Goal: Task Accomplishment & Management: Use online tool/utility

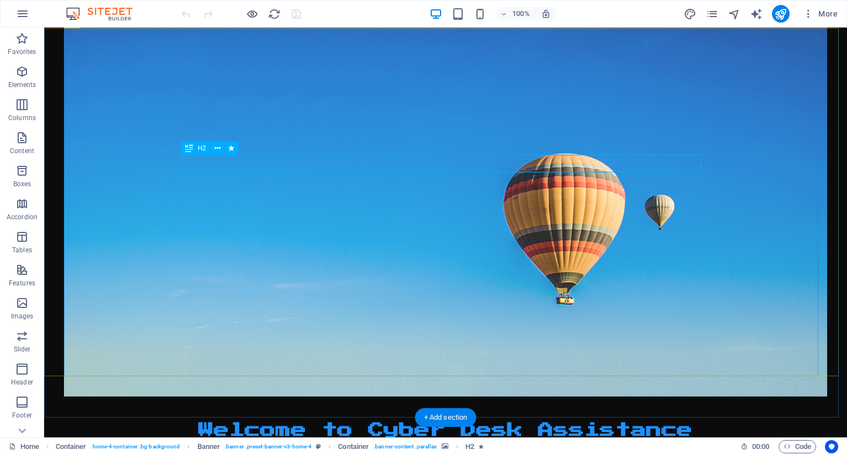
scroll to position [110, 0]
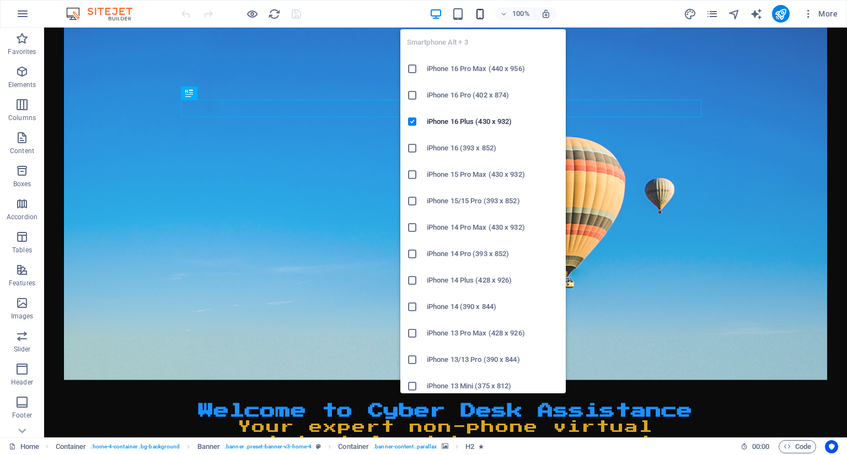
click at [479, 12] on icon "button" at bounding box center [480, 14] width 13 height 13
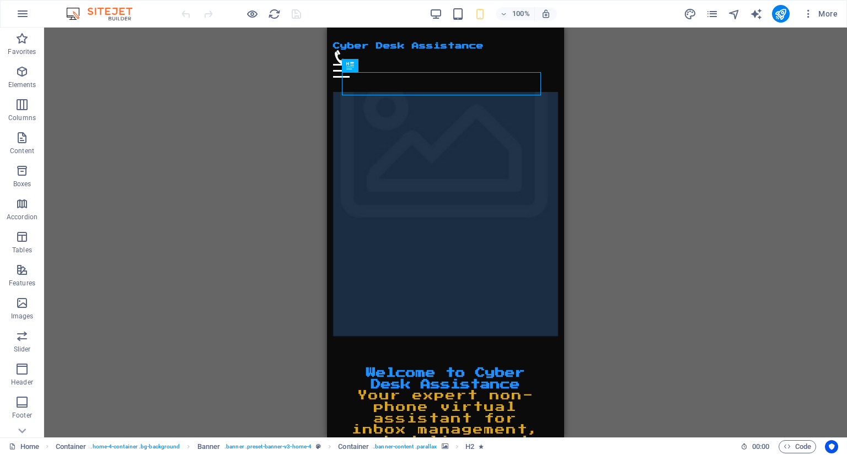
scroll to position [0, 0]
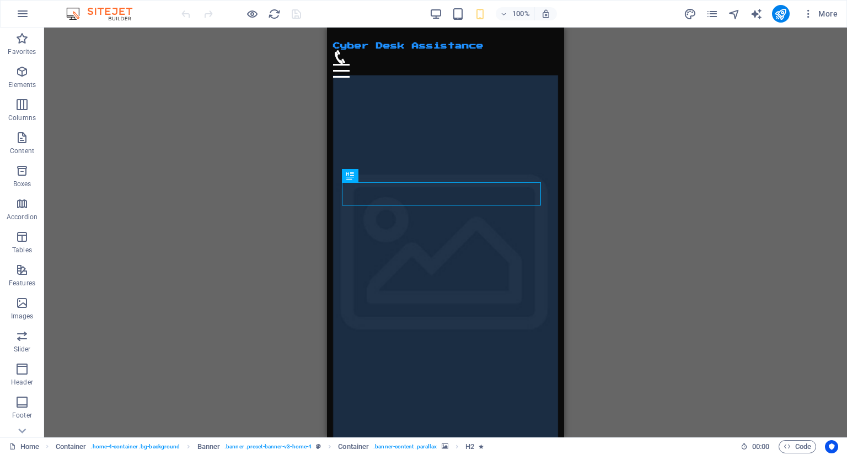
drag, startPoint x: 560, startPoint y: 61, endPoint x: 889, endPoint y: 53, distance: 329.8
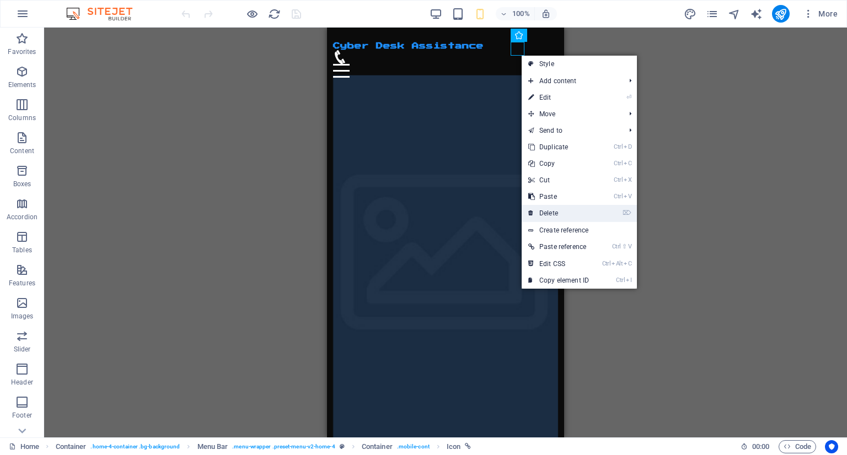
click at [545, 217] on link "⌦ Delete" at bounding box center [559, 213] width 74 height 17
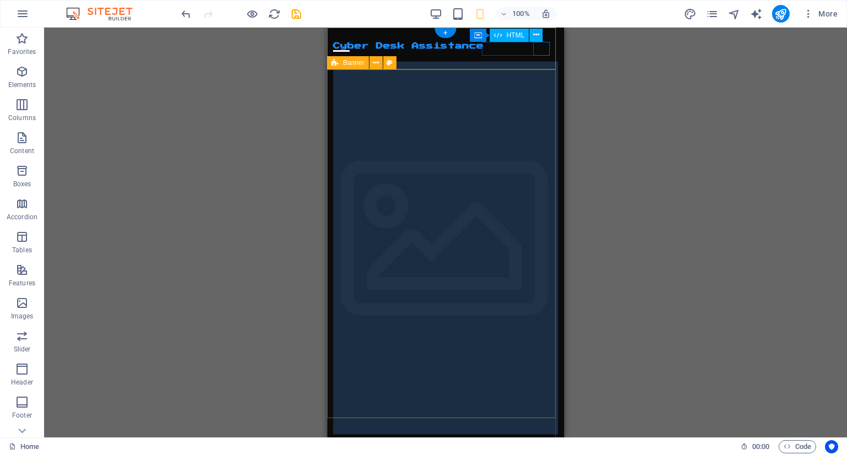
click at [549, 52] on div "Menu" at bounding box center [445, 57] width 225 height 14
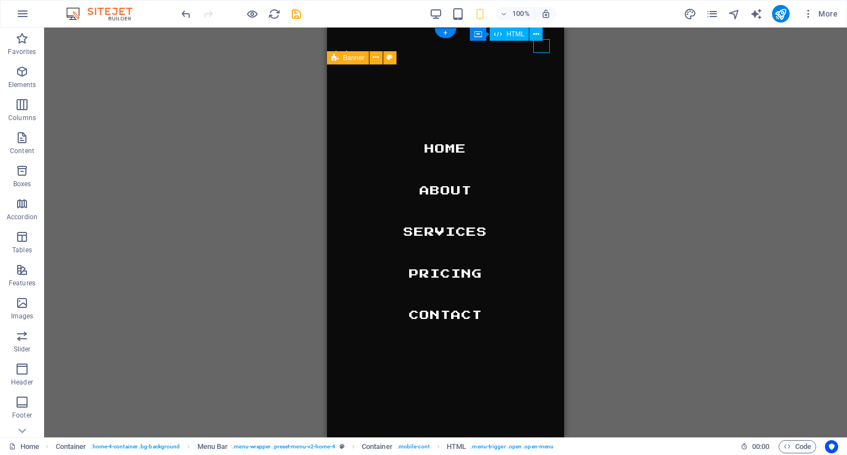
click at [350, 50] on div "Menu" at bounding box center [341, 57] width 17 height 14
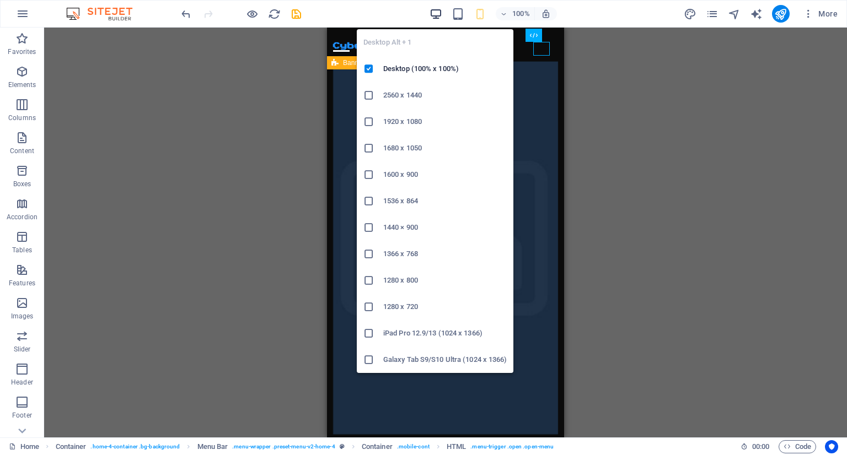
click at [434, 14] on icon "button" at bounding box center [435, 14] width 13 height 13
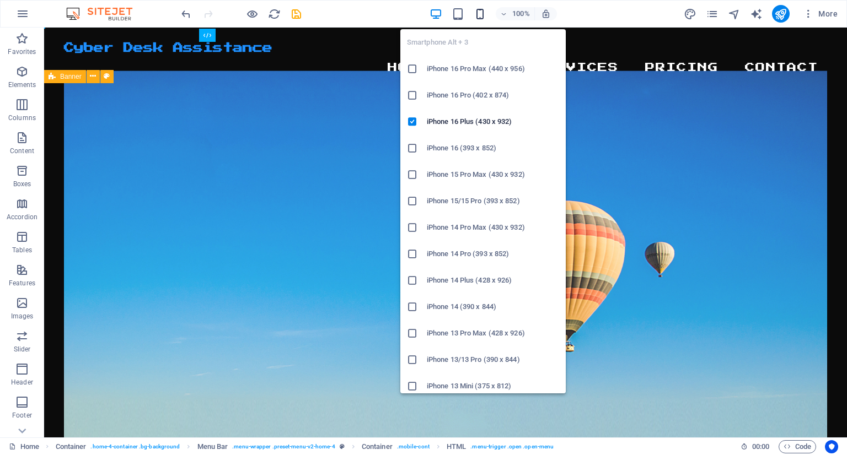
click at [480, 9] on icon "button" at bounding box center [480, 14] width 13 height 13
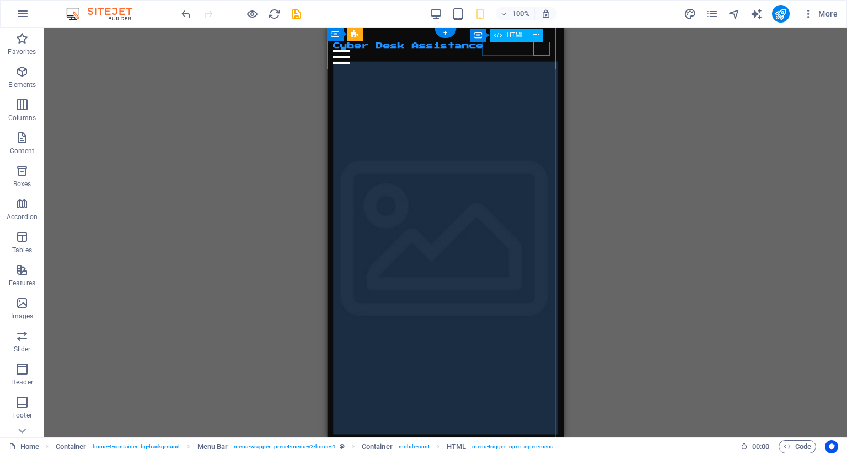
click at [542, 50] on div "Menu" at bounding box center [445, 57] width 225 height 14
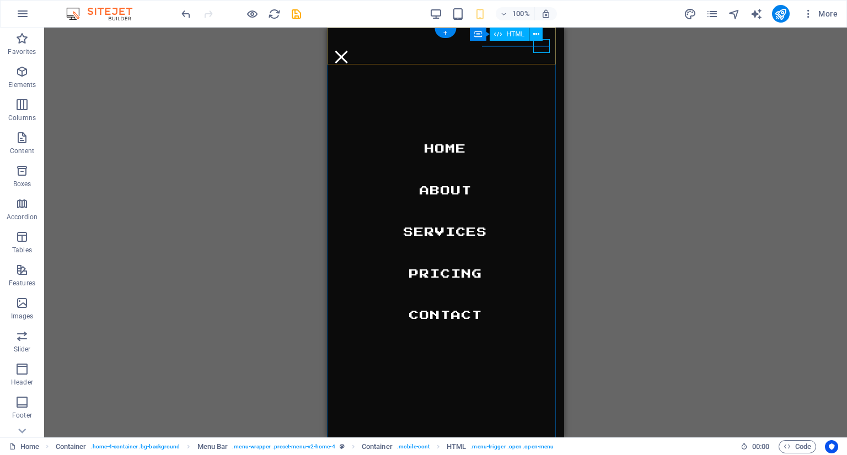
click at [350, 50] on div "Menu" at bounding box center [341, 57] width 17 height 14
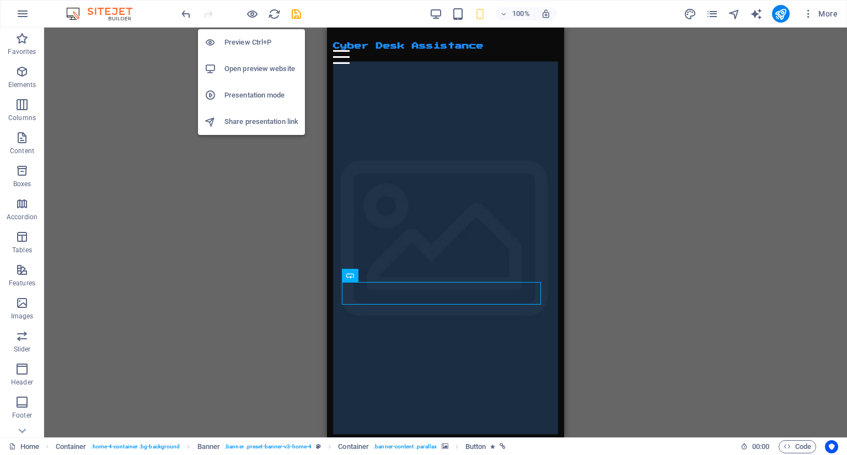
click at [243, 23] on div "Preview Ctrl+P Open preview website Presentation mode Share presentation link" at bounding box center [251, 77] width 107 height 115
click at [239, 73] on h6 "Open preview website" at bounding box center [261, 68] width 74 height 13
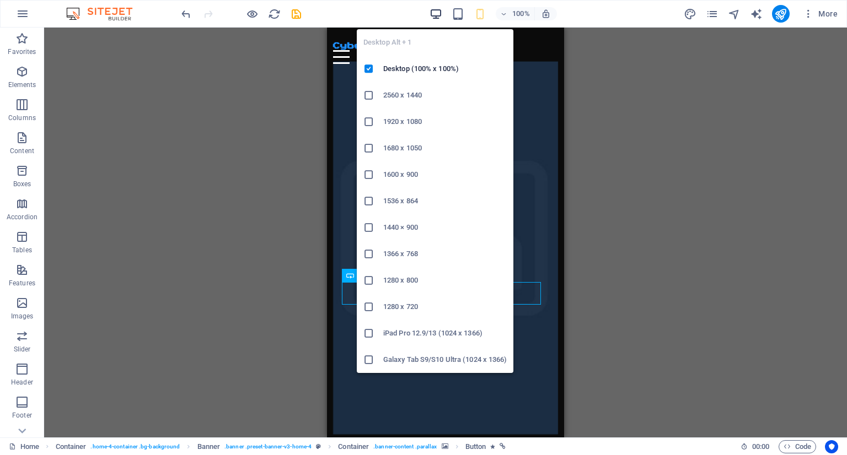
click at [437, 17] on icon "button" at bounding box center [435, 14] width 13 height 13
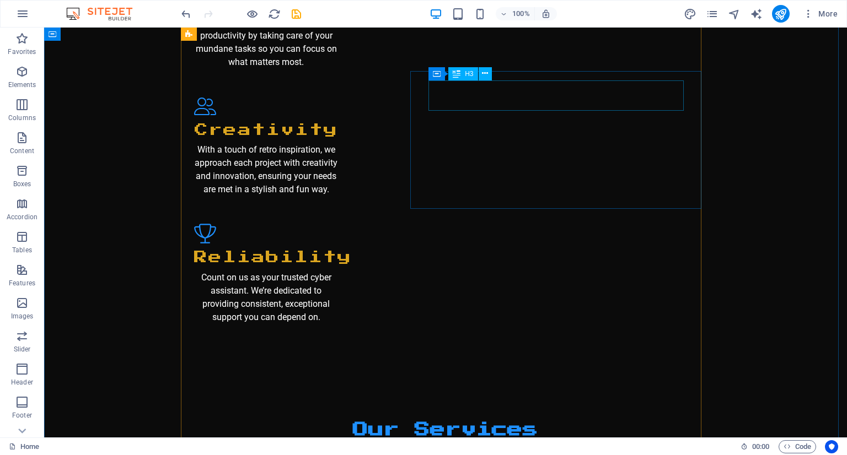
scroll to position [1433, 0]
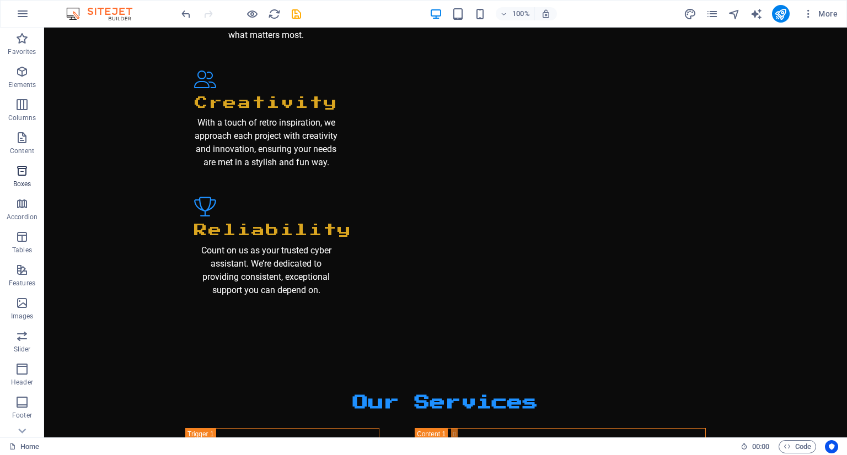
click at [24, 175] on icon "button" at bounding box center [21, 170] width 13 height 13
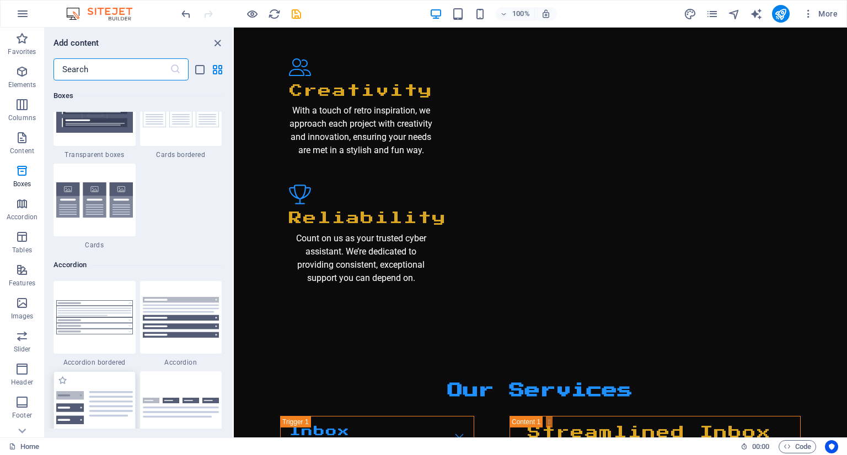
scroll to position [3372, 0]
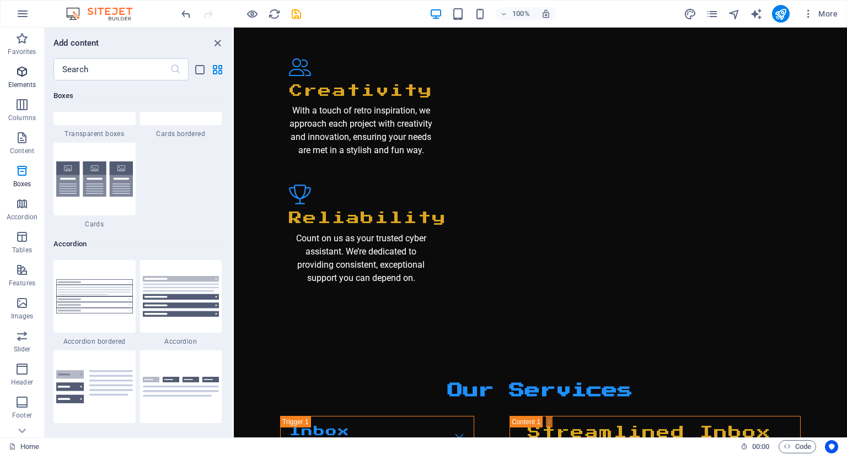
click at [13, 77] on span "Elements" at bounding box center [22, 78] width 44 height 26
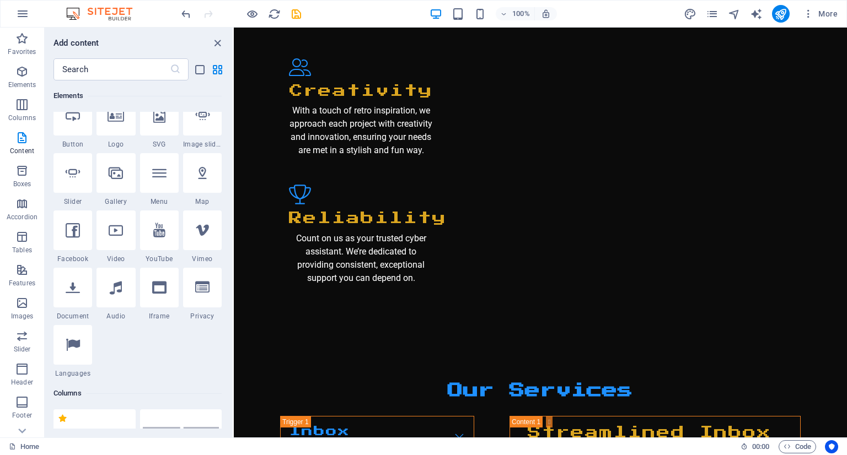
scroll to position [117, 0]
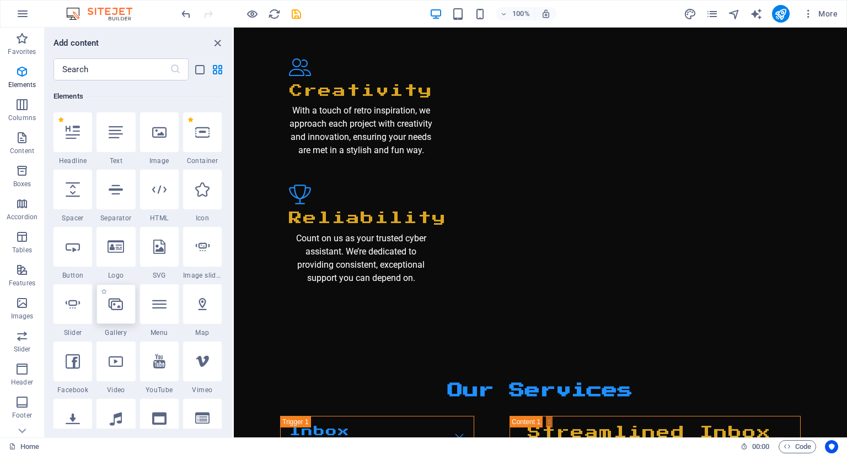
click at [119, 309] on icon at bounding box center [116, 304] width 14 height 14
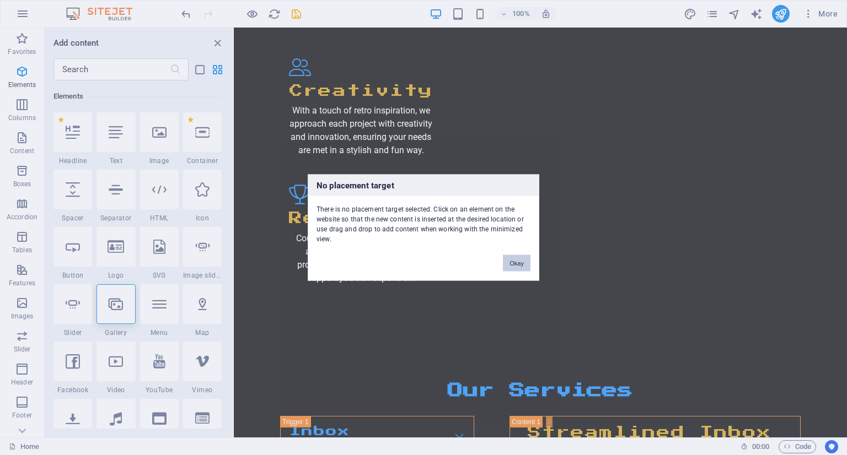
click at [510, 264] on button "Okay" at bounding box center [517, 263] width 28 height 17
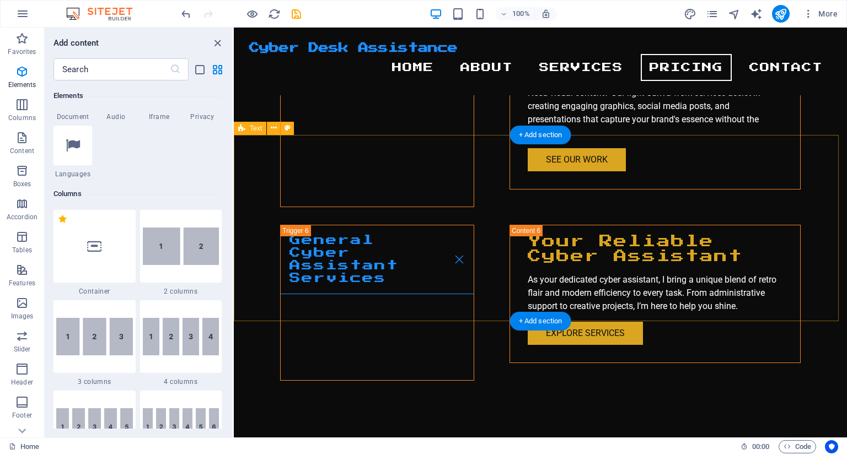
scroll to position [2425, 0]
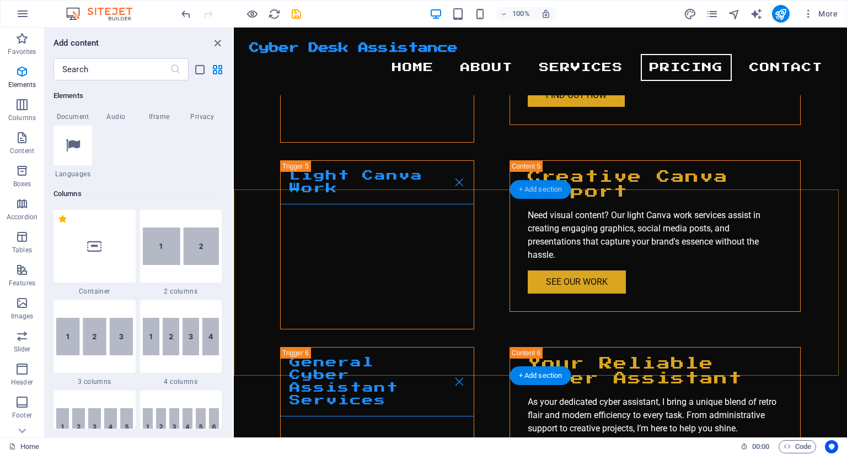
click at [534, 186] on div "+ Add section" at bounding box center [540, 189] width 61 height 19
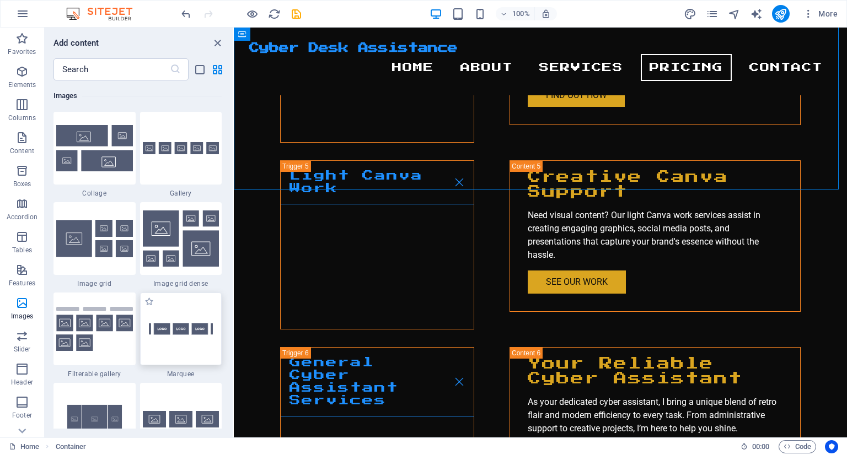
scroll to position [5733, 0]
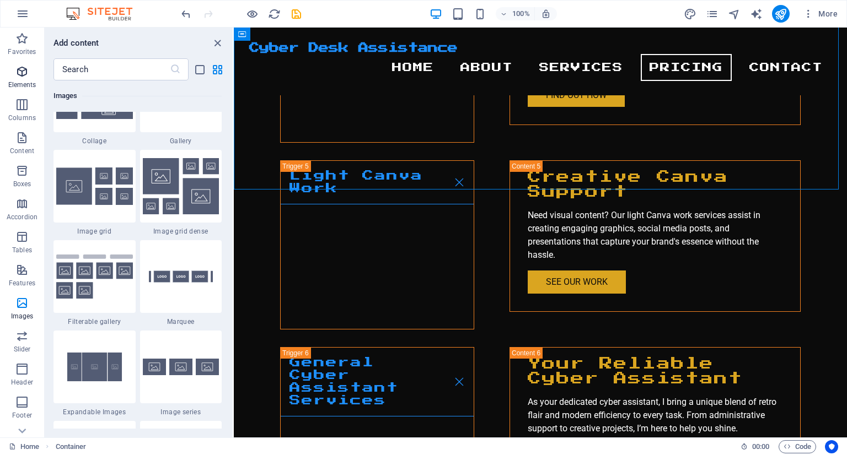
click at [15, 69] on icon "button" at bounding box center [21, 71] width 13 height 13
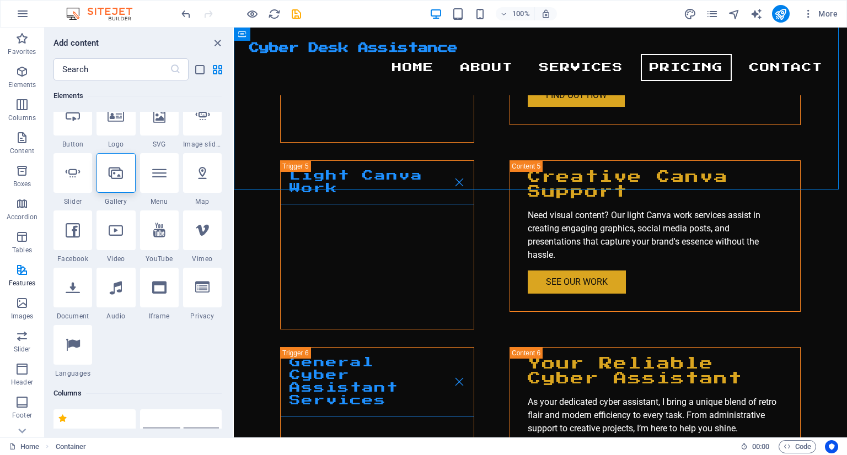
scroll to position [117, 0]
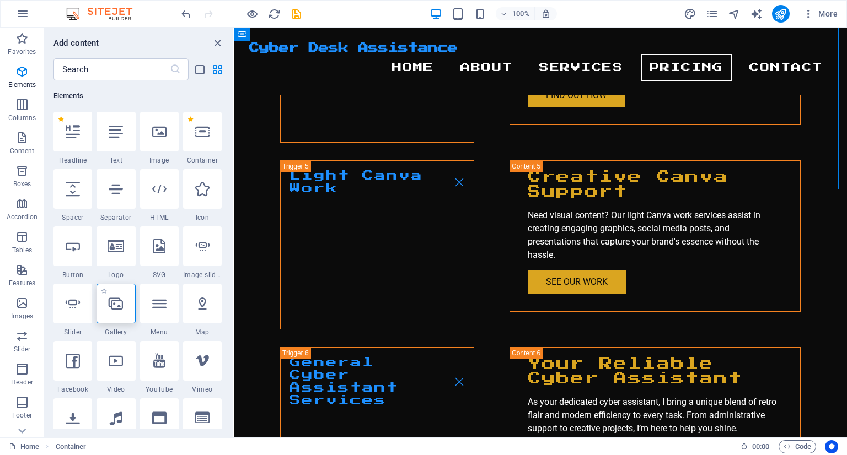
click at [119, 307] on icon at bounding box center [116, 304] width 14 height 14
select select "4"
select select "%"
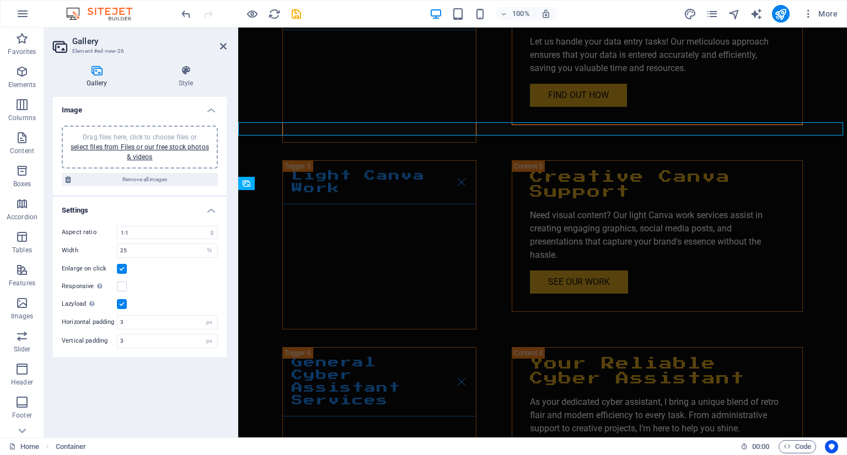
scroll to position [2492, 0]
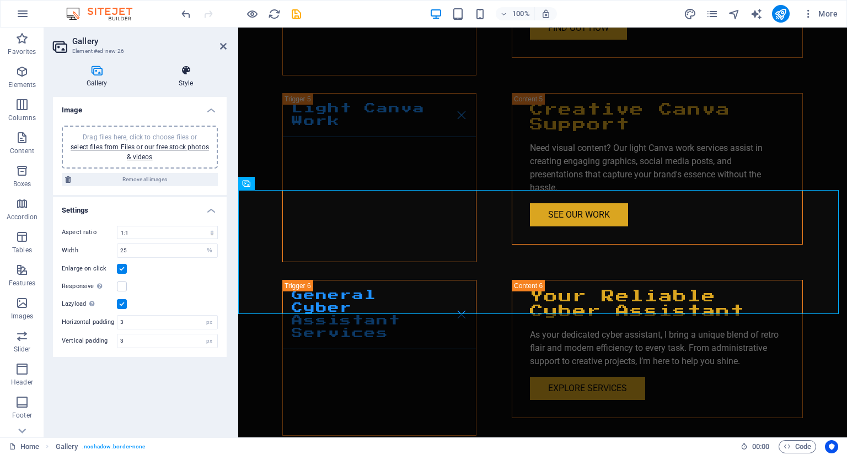
click at [173, 86] on h4 "Style" at bounding box center [186, 76] width 82 height 23
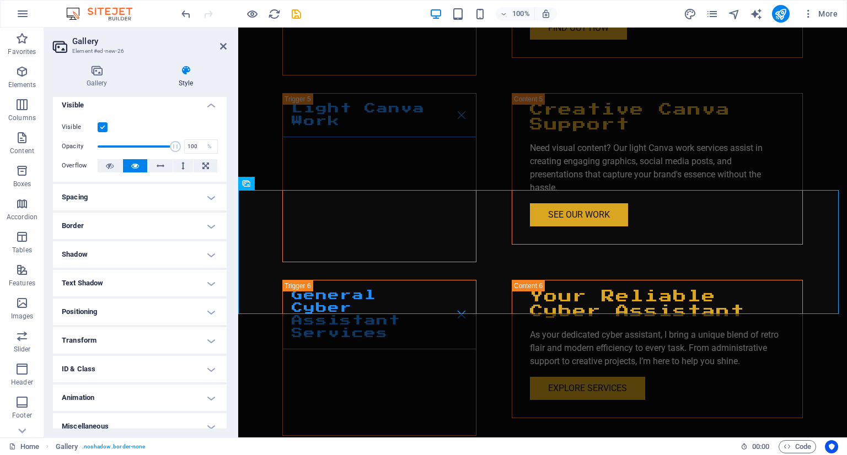
scroll to position [0, 0]
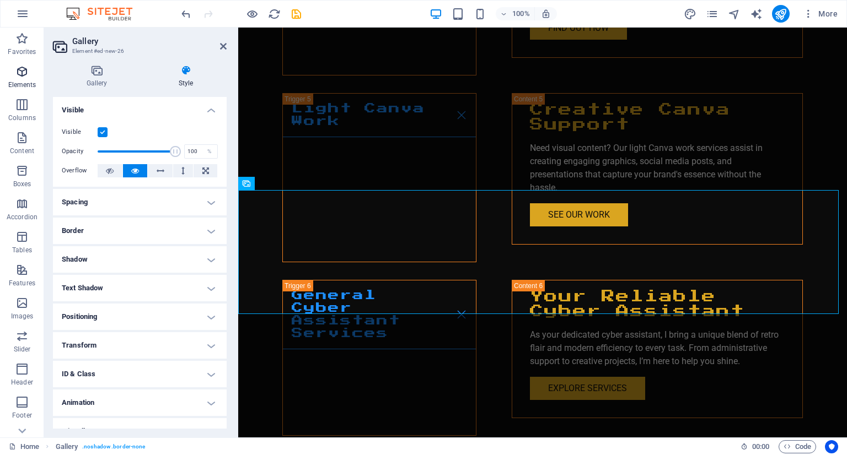
click at [19, 80] on span "Elements" at bounding box center [22, 78] width 44 height 26
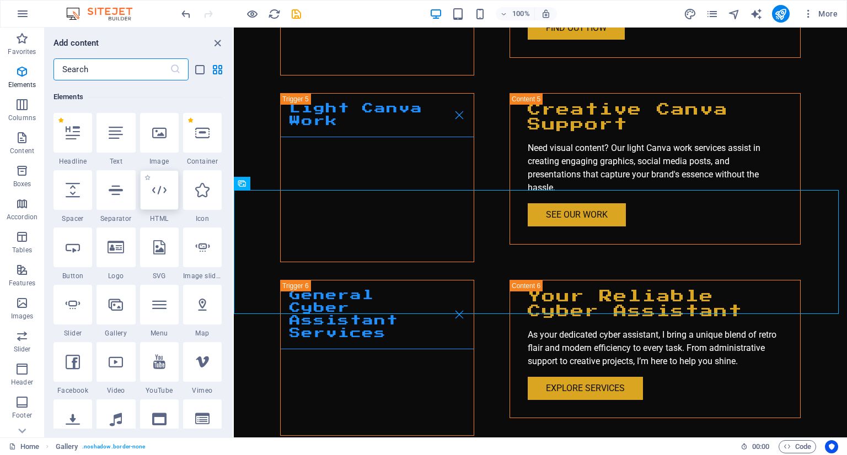
scroll to position [117, 0]
click at [13, 272] on span "Features" at bounding box center [22, 277] width 44 height 26
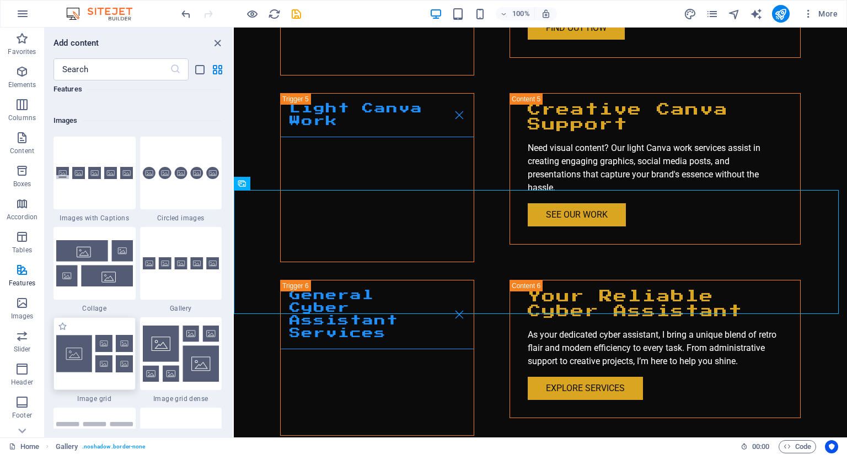
scroll to position [5620, 0]
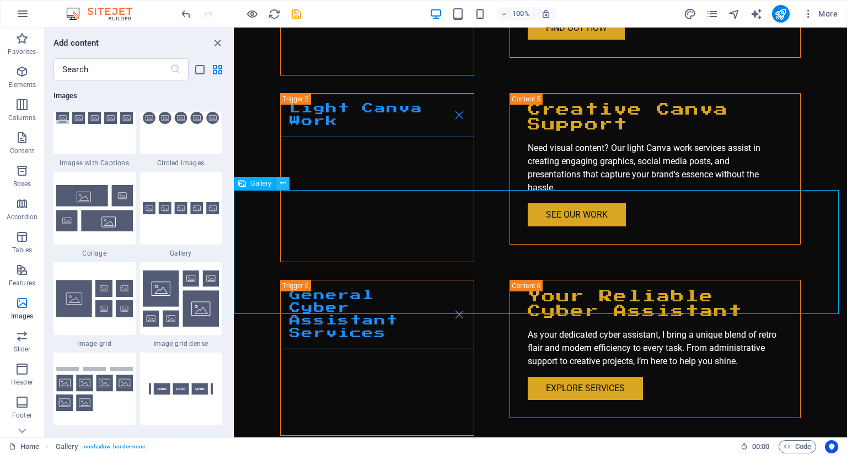
click at [283, 181] on icon at bounding box center [283, 184] width 6 height 12
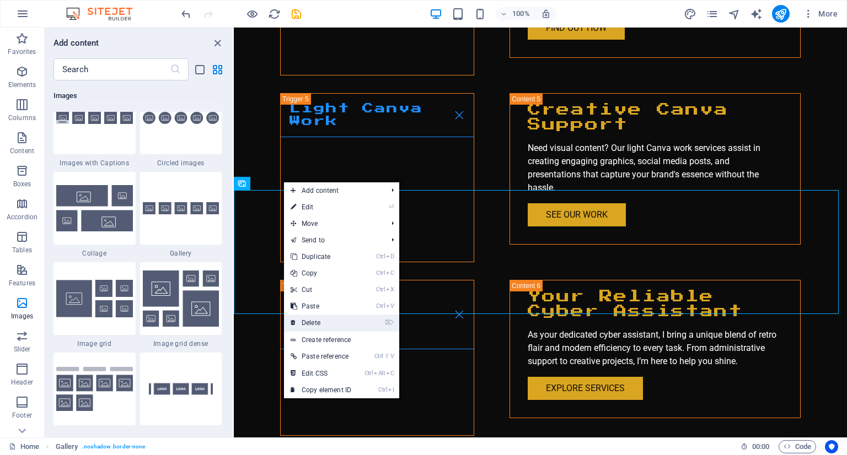
click at [307, 322] on link "⌦ Delete" at bounding box center [321, 323] width 74 height 17
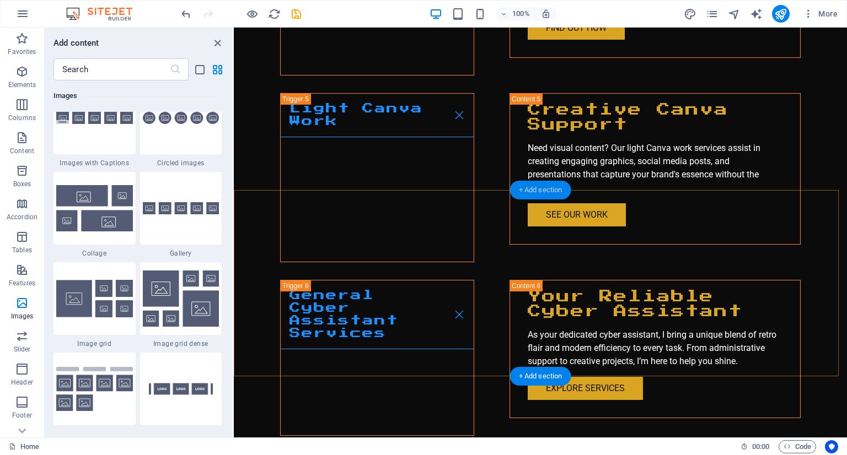
click at [525, 190] on div "+ Add section" at bounding box center [540, 190] width 61 height 19
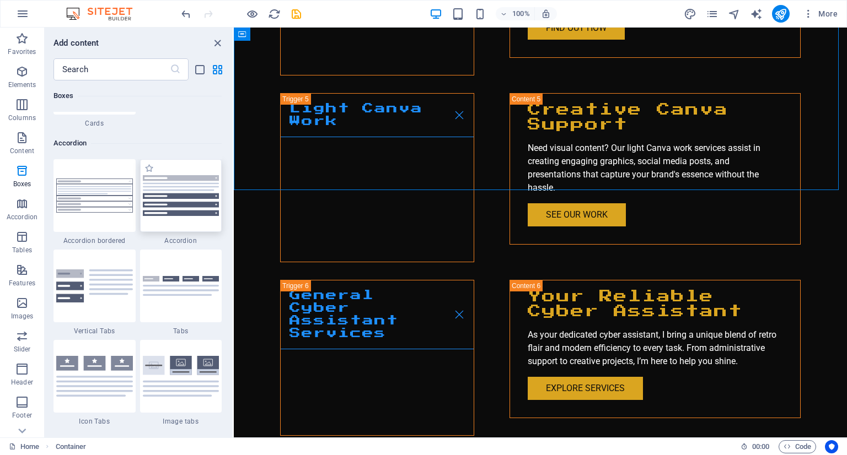
scroll to position [3913, 0]
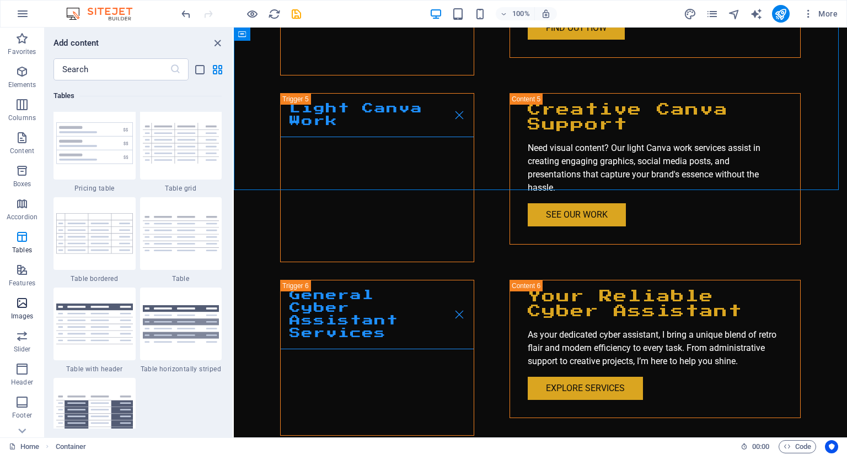
click at [28, 305] on icon "button" at bounding box center [21, 303] width 13 height 13
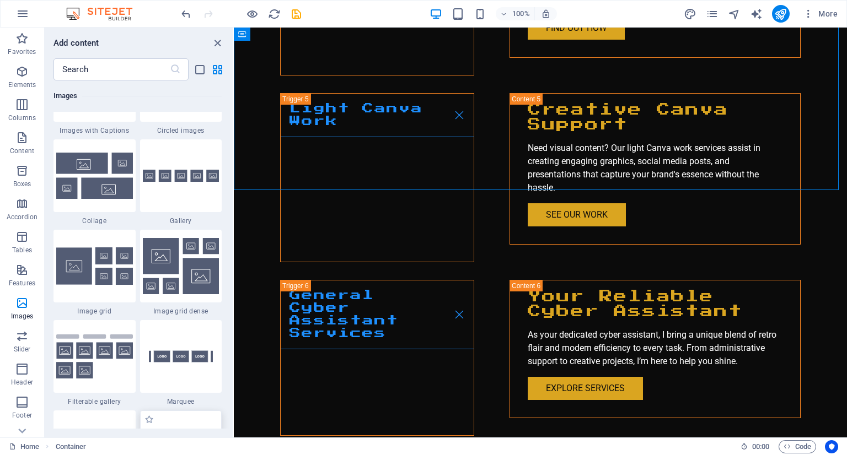
scroll to position [5590, 0]
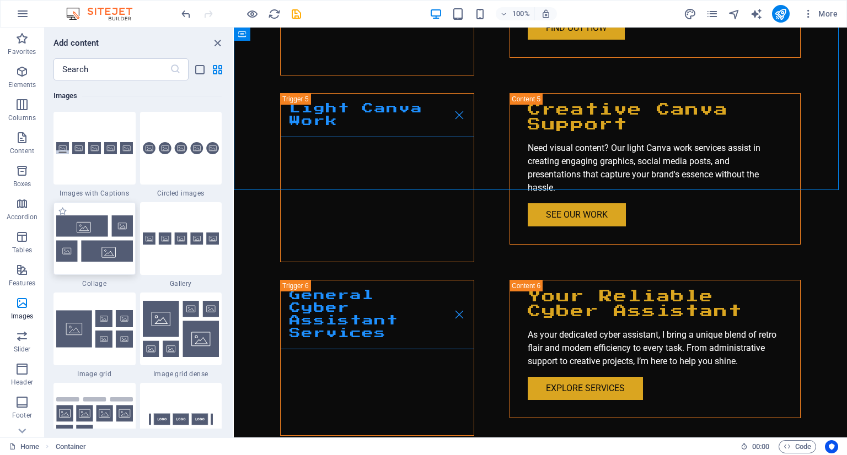
click at [92, 216] on img at bounding box center [94, 239] width 77 height 46
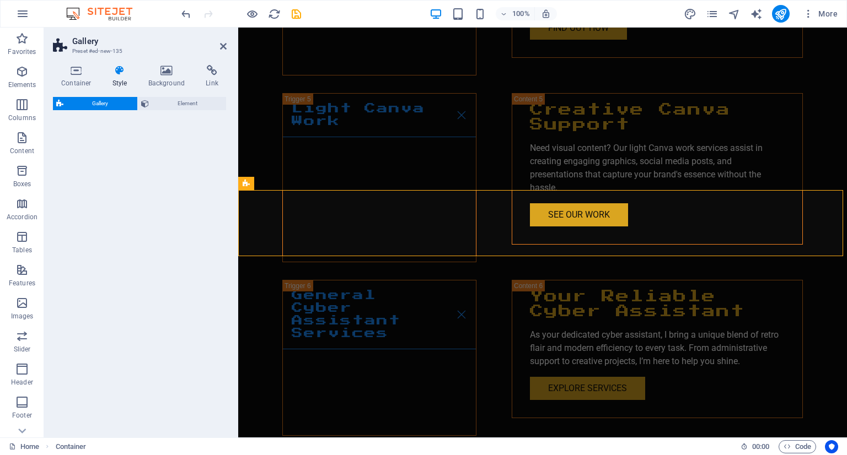
select select "rem"
select select "preset-gallery-v3-collage"
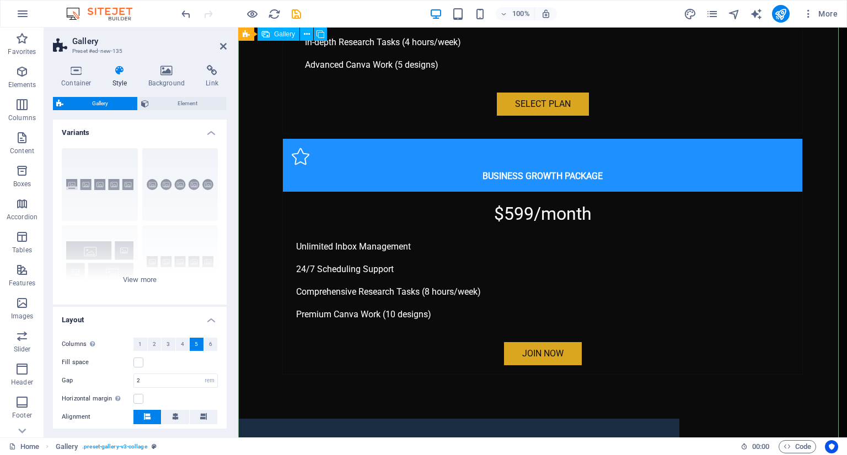
scroll to position [3595, 0]
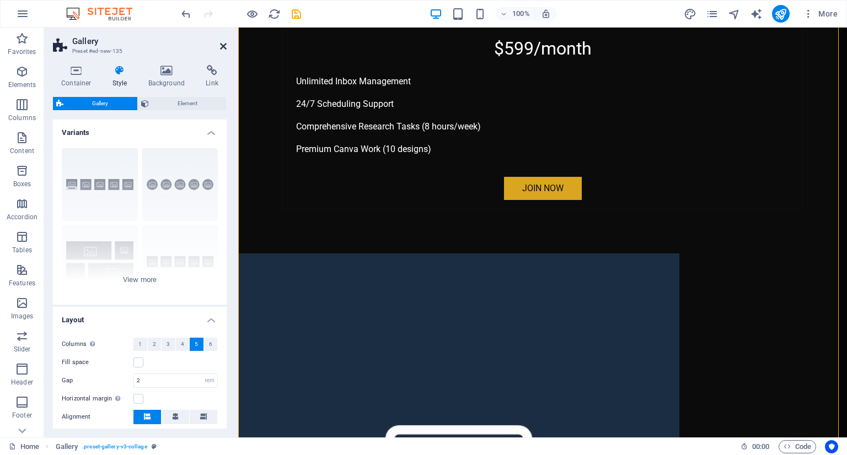
click at [224, 47] on icon at bounding box center [223, 46] width 7 height 9
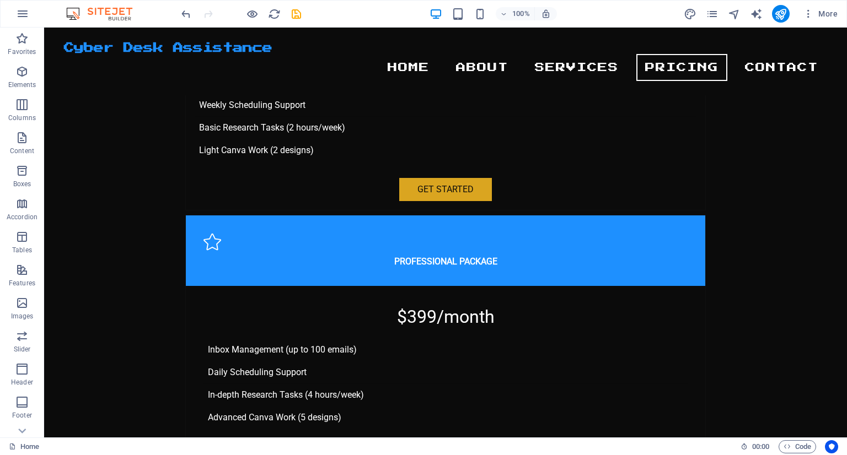
scroll to position [2941, 0]
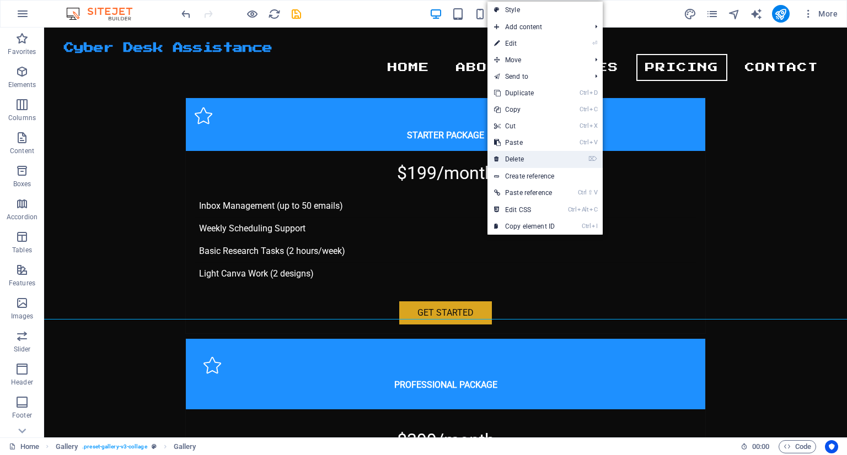
click at [515, 157] on link "⌦ Delete" at bounding box center [524, 159] width 74 height 17
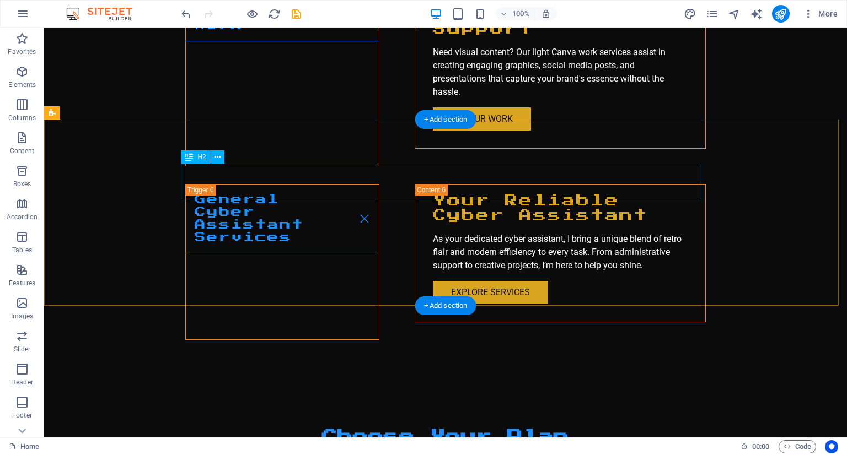
scroll to position [2666, 0]
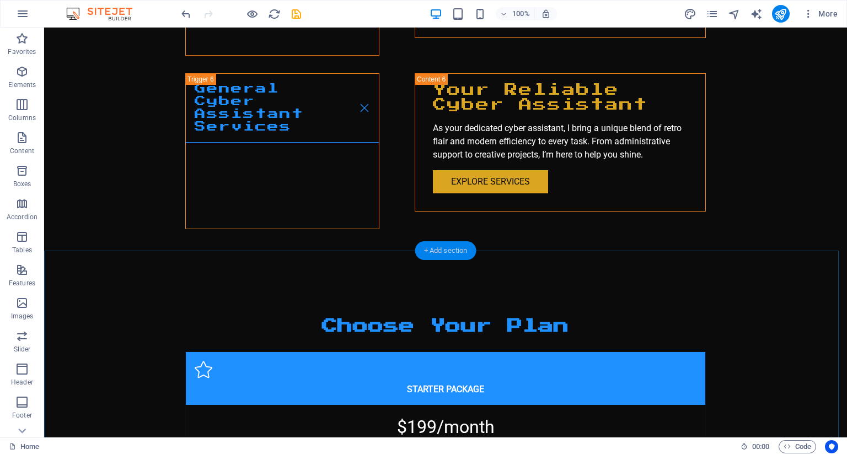
click at [436, 255] on div "+ Add section" at bounding box center [445, 250] width 61 height 19
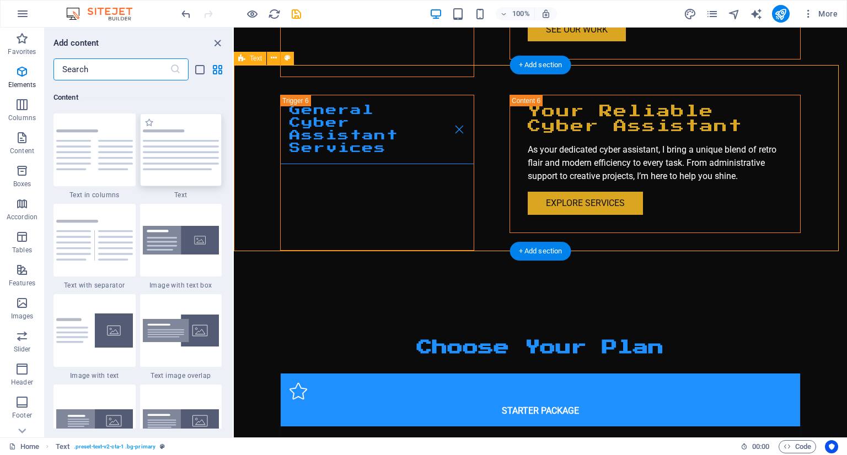
scroll to position [1929, 0]
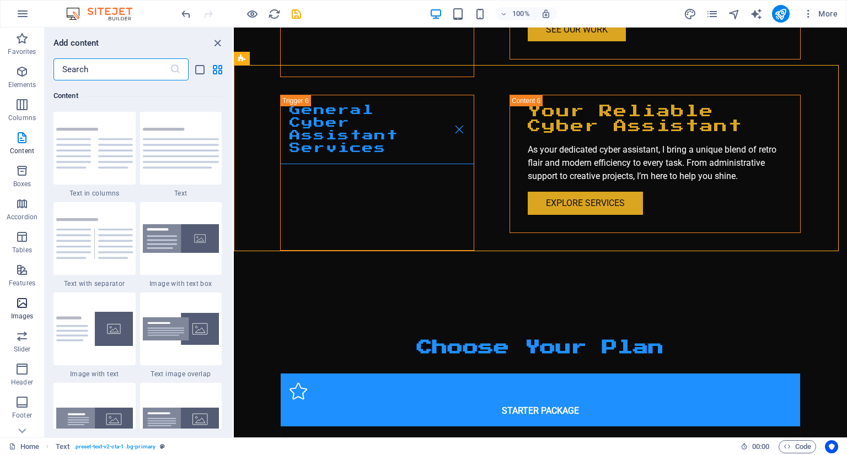
click at [15, 311] on span "Images" at bounding box center [22, 310] width 44 height 26
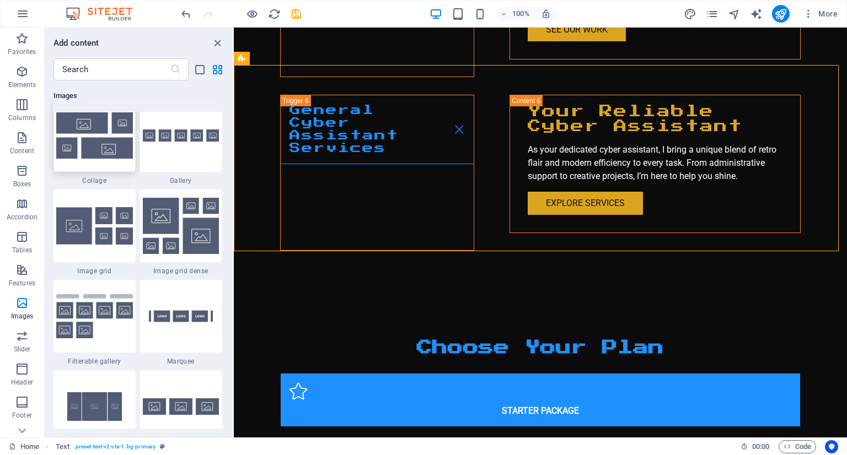
scroll to position [5700, 0]
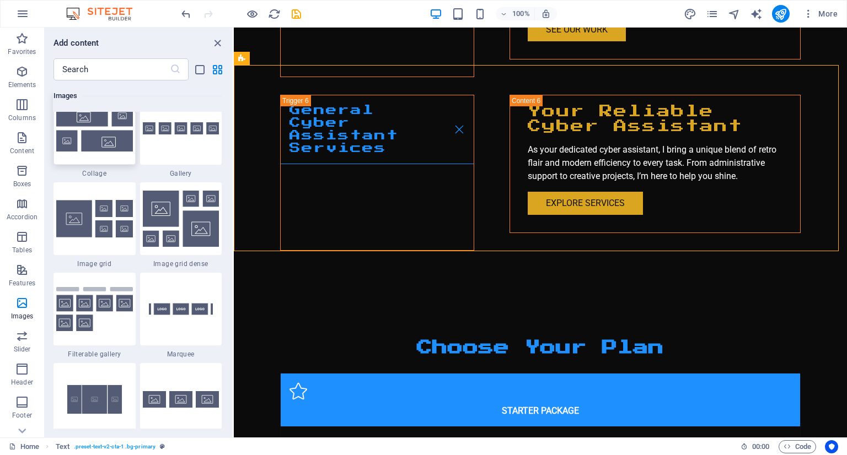
click at [87, 122] on img at bounding box center [94, 128] width 77 height 46
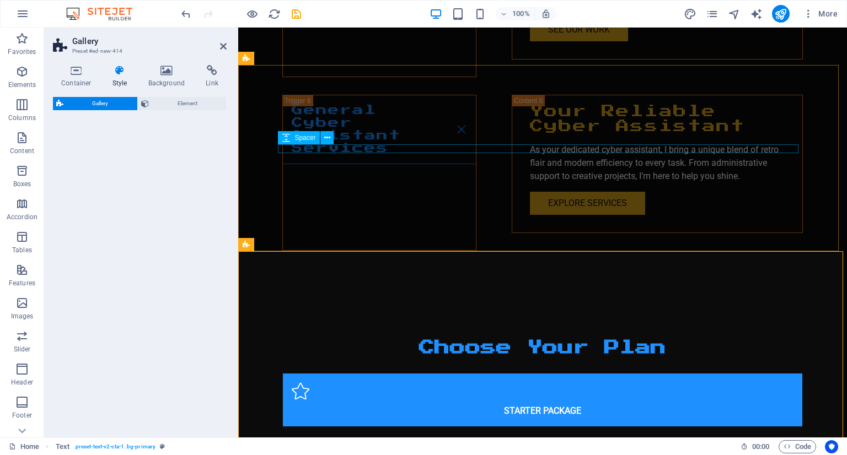
select select "rem"
select select "preset-gallery-v3-collage"
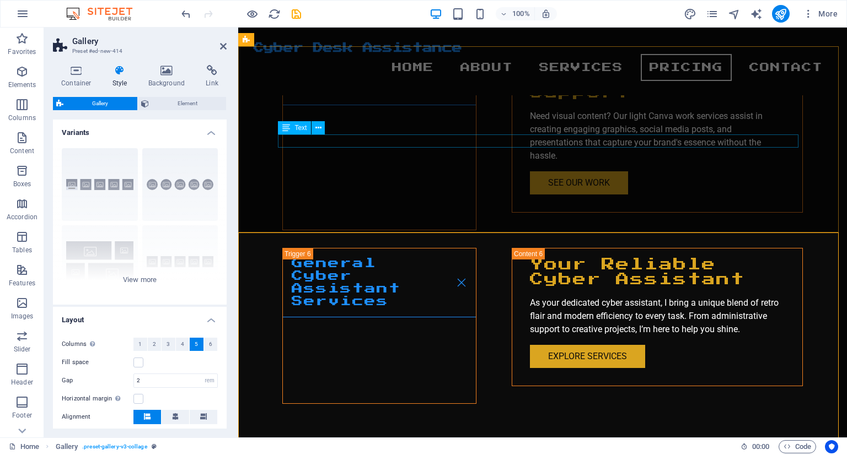
scroll to position [2499, 0]
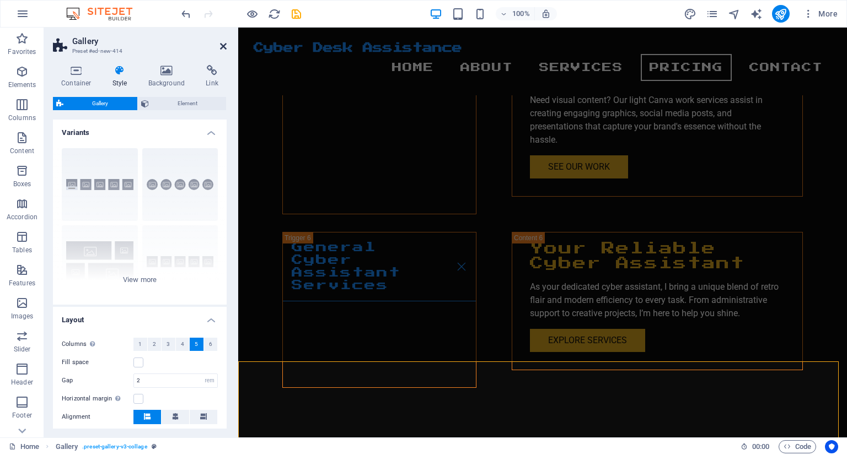
click at [226, 43] on icon at bounding box center [223, 46] width 7 height 9
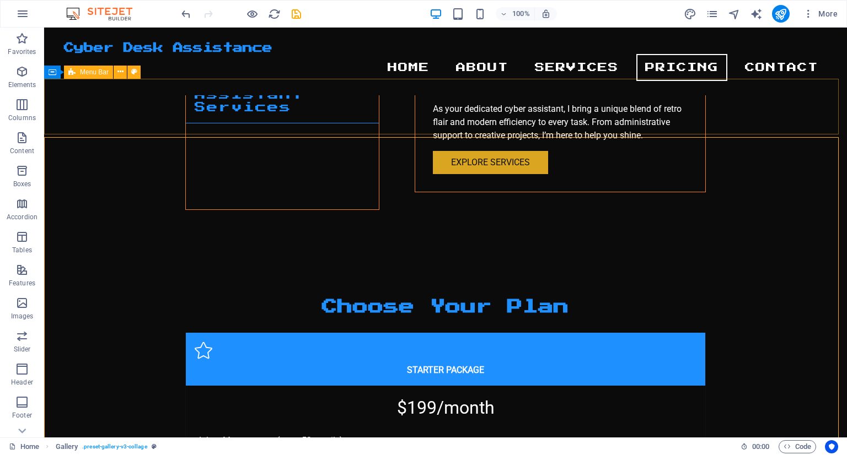
scroll to position [2665, 0]
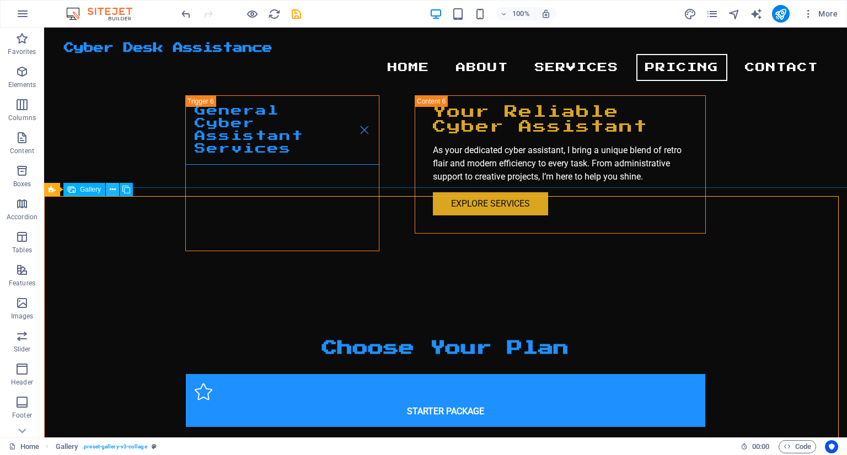
click at [109, 189] on button at bounding box center [112, 189] width 13 height 13
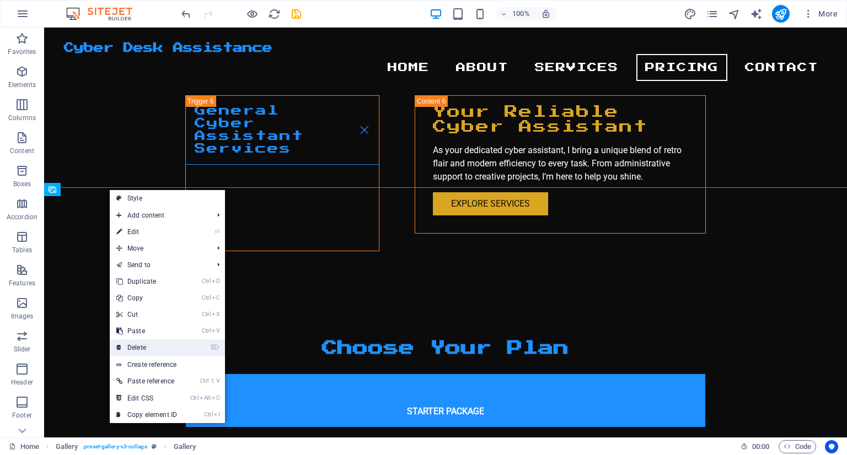
click at [142, 352] on link "⌦ Delete" at bounding box center [147, 348] width 74 height 17
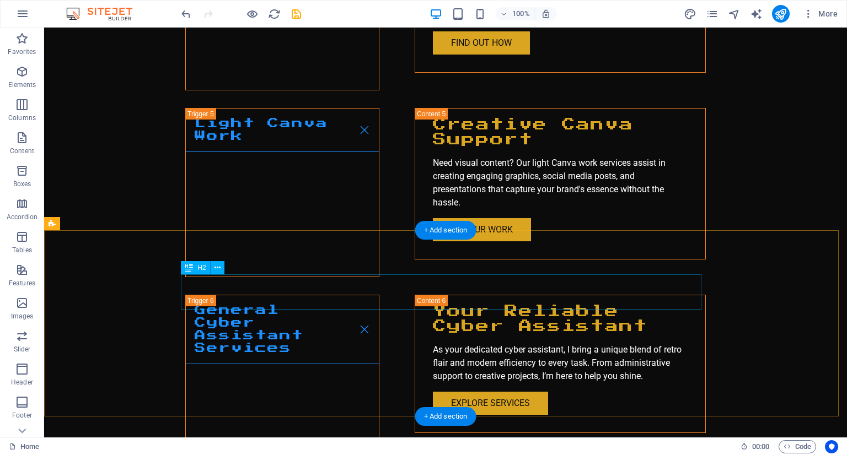
scroll to position [2610, 0]
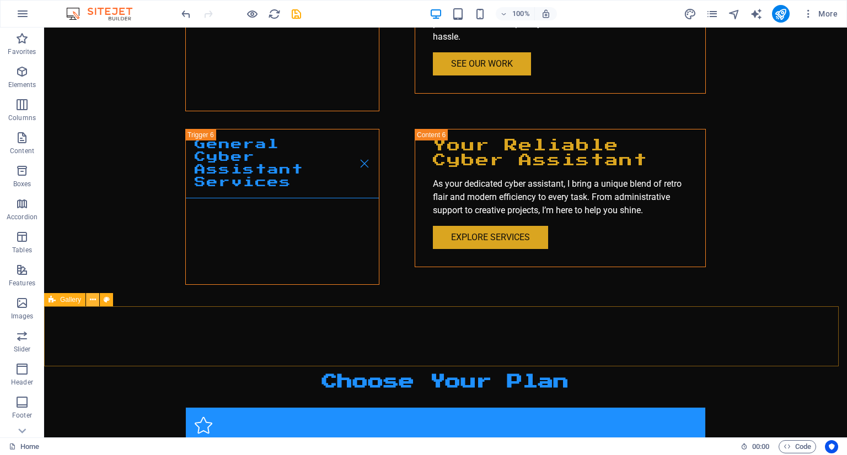
click at [87, 299] on button at bounding box center [92, 299] width 13 height 13
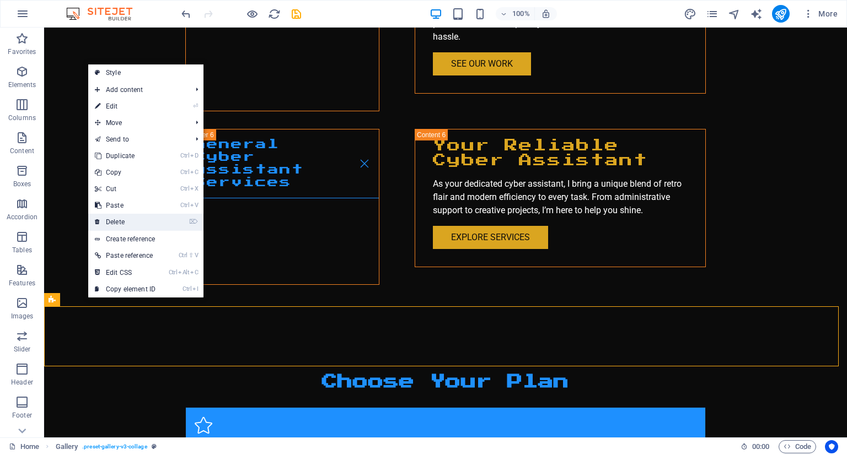
click at [141, 225] on link "⌦ Delete" at bounding box center [125, 222] width 74 height 17
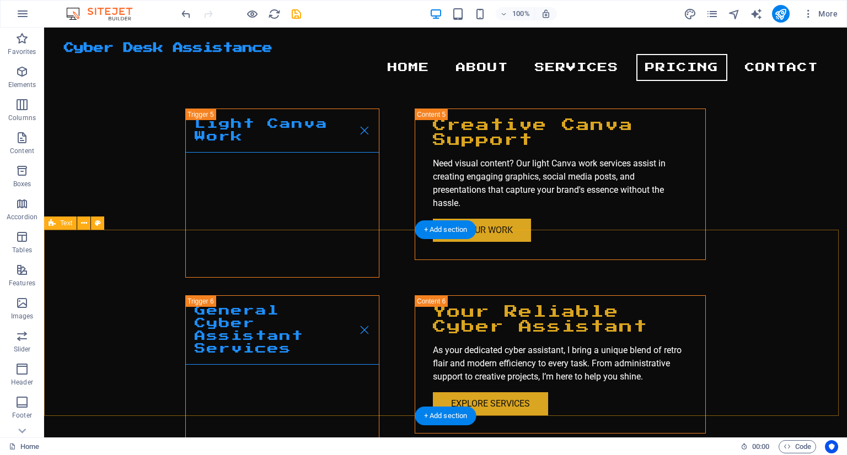
scroll to position [2444, 0]
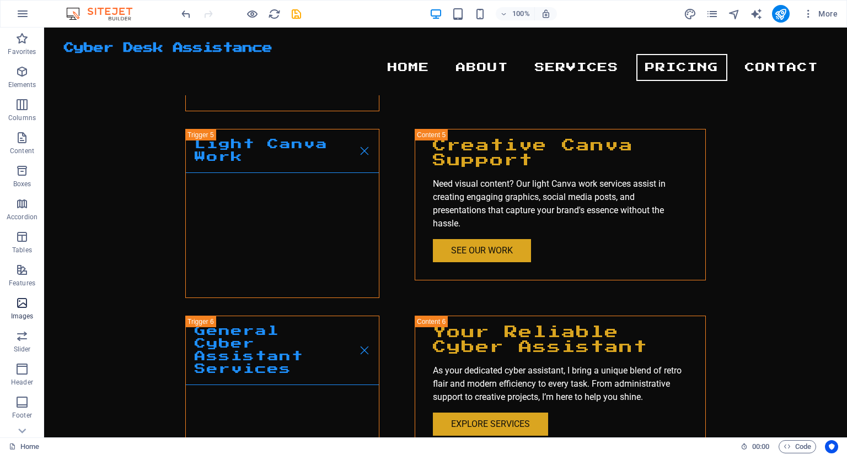
click at [9, 317] on span "Images" at bounding box center [22, 310] width 44 height 26
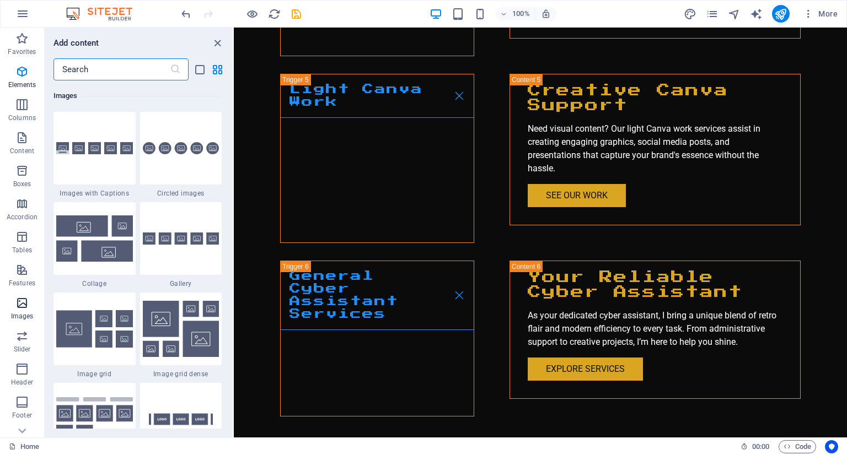
scroll to position [5590, 0]
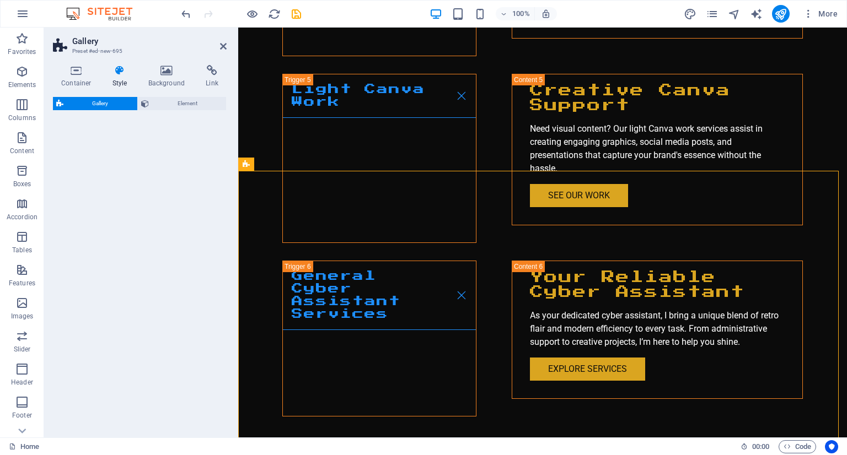
select select "rem"
select select "preset-gallery-v3-collage"
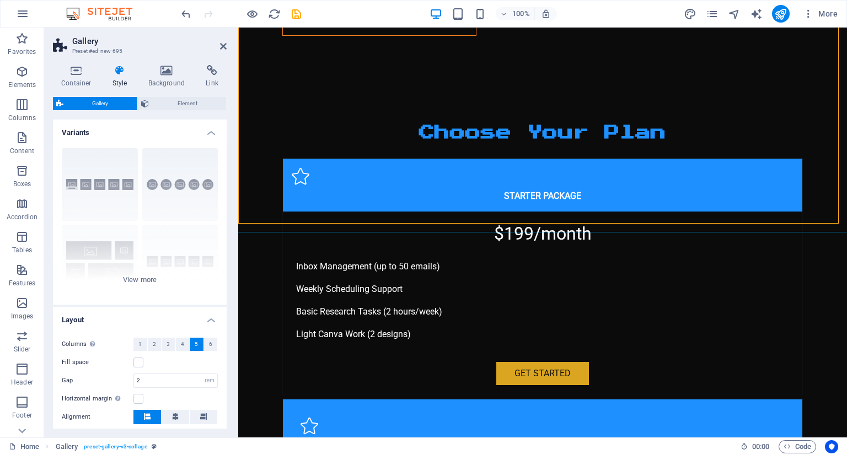
scroll to position [2953, 0]
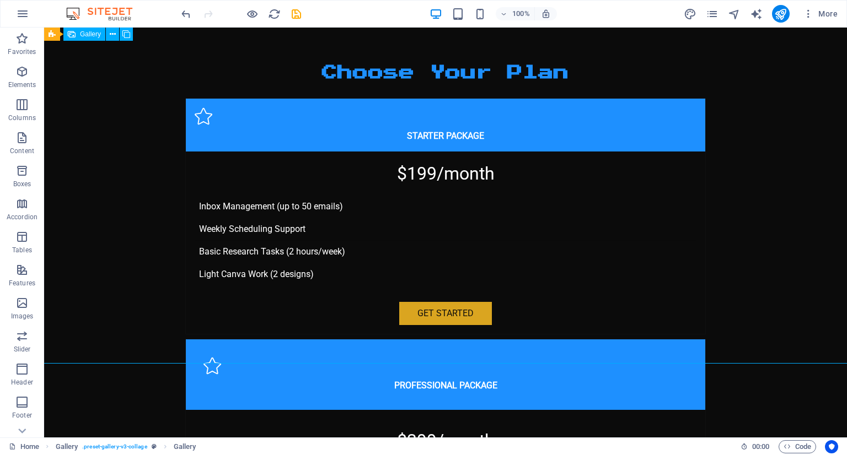
drag, startPoint x: 254, startPoint y: 221, endPoint x: 439, endPoint y: 184, distance: 188.9
click at [90, 346] on icon at bounding box center [93, 348] width 6 height 12
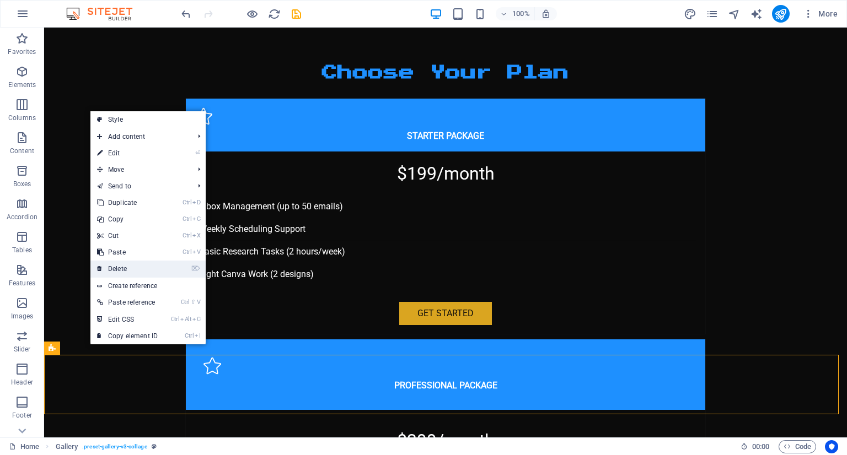
click at [130, 270] on link "⌦ Delete" at bounding box center [127, 269] width 74 height 17
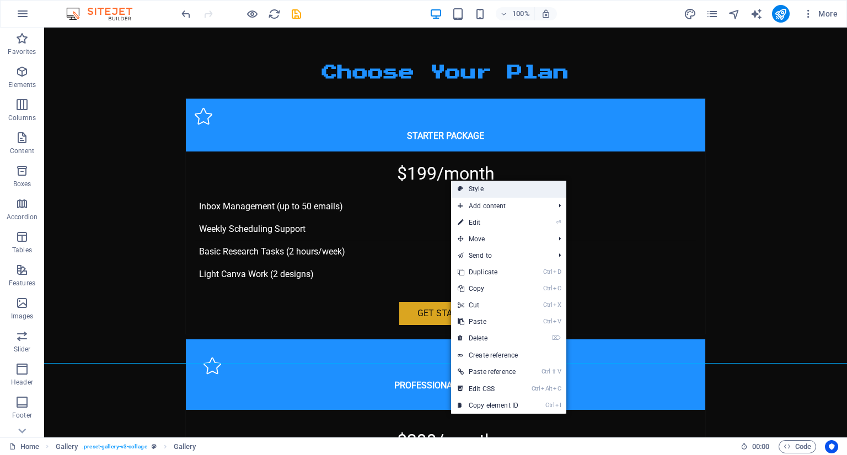
click at [467, 191] on link "Style" at bounding box center [508, 189] width 115 height 17
select select "rem"
select select "preset-gallery-v3-collage"
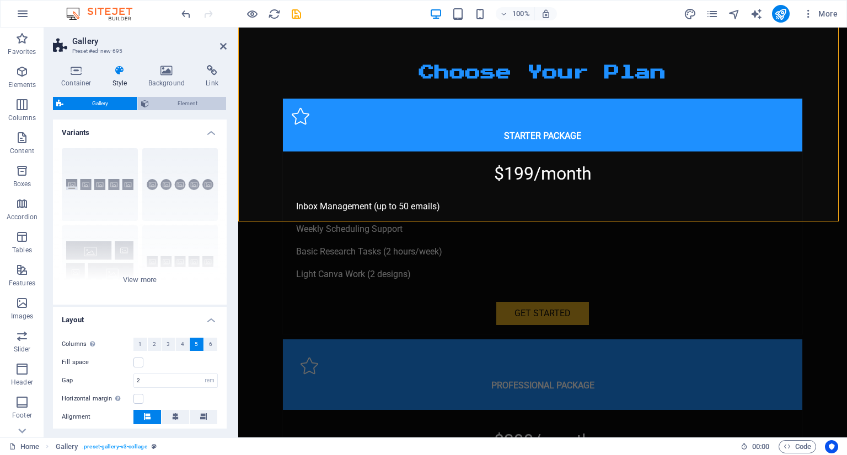
click at [175, 104] on span "Element" at bounding box center [187, 103] width 71 height 13
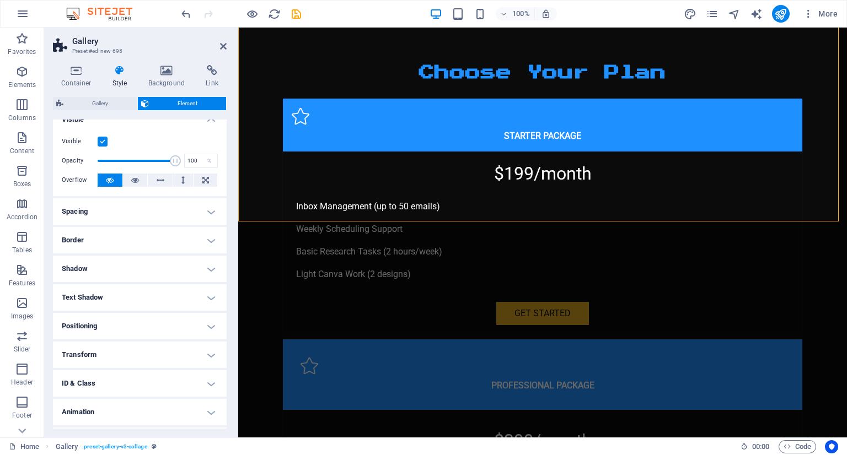
scroll to position [0, 0]
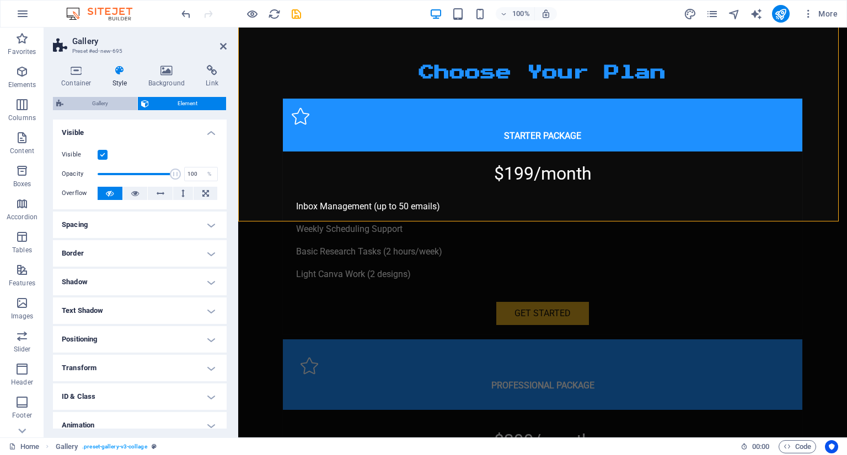
click at [108, 109] on span "Gallery" at bounding box center [100, 103] width 67 height 13
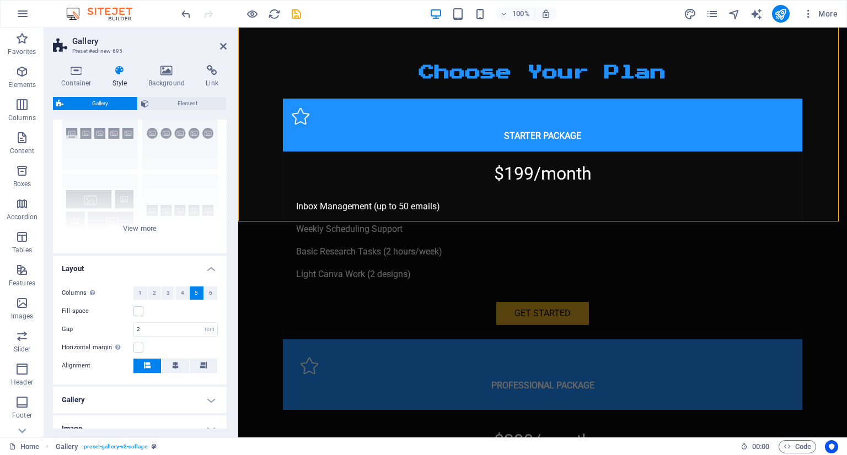
scroll to position [108, 0]
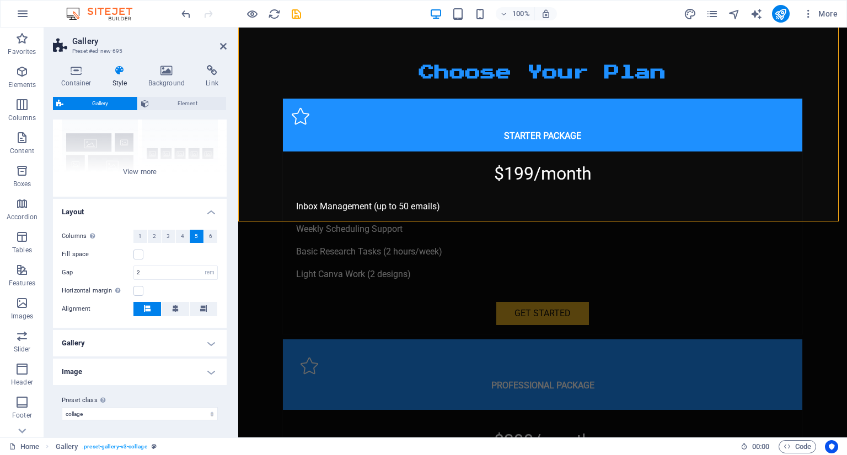
click at [150, 365] on h4 "Image" at bounding box center [140, 372] width 174 height 26
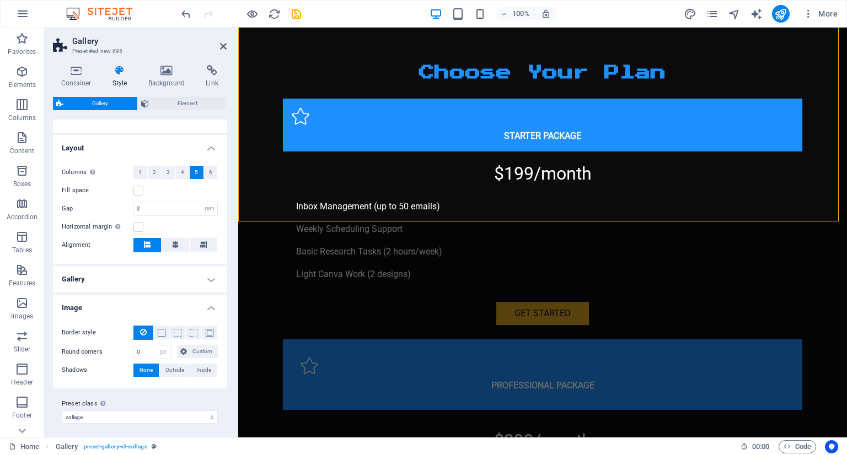
scroll to position [175, 0]
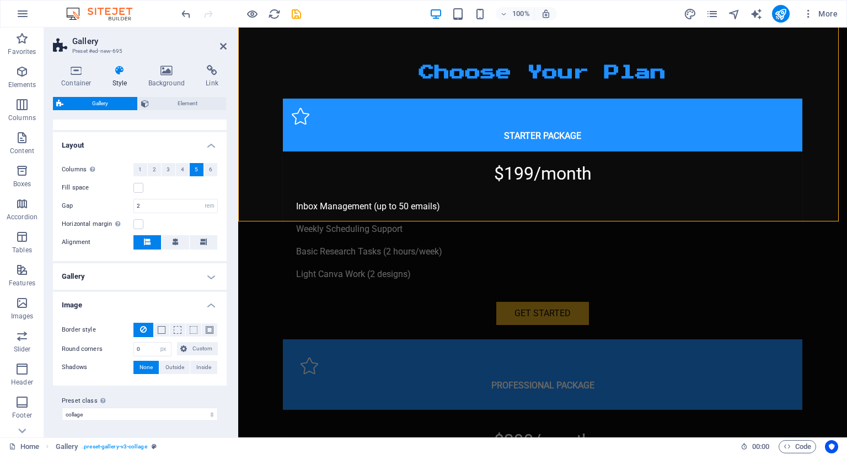
click at [178, 282] on h4 "Gallery" at bounding box center [140, 277] width 174 height 26
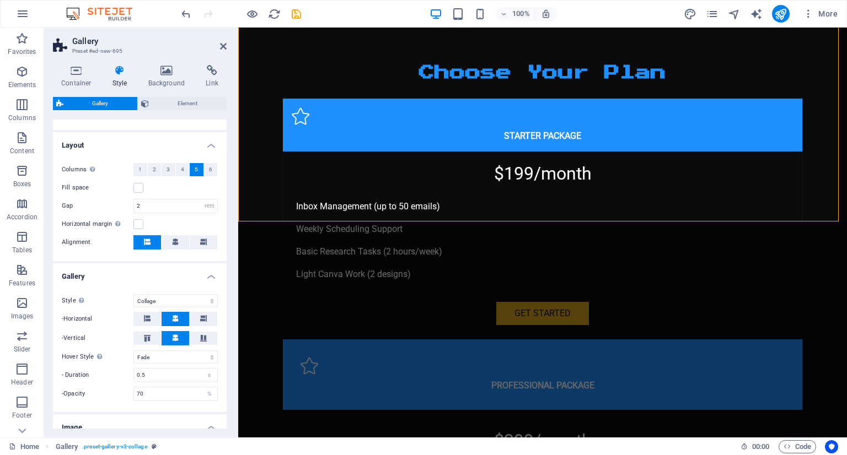
scroll to position [120, 0]
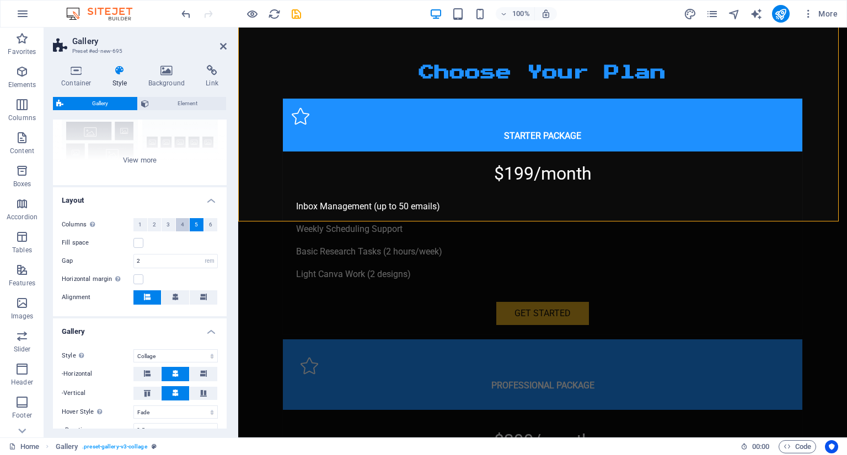
click at [181, 225] on span "4" at bounding box center [182, 224] width 3 height 13
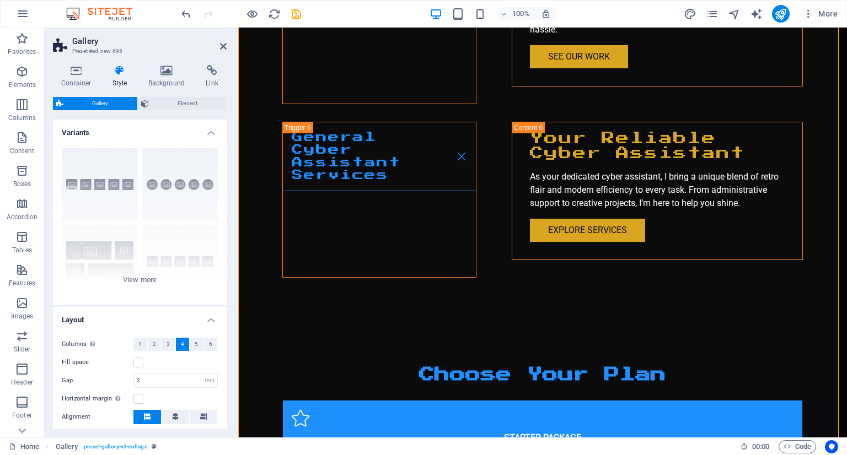
scroll to position [2677, 0]
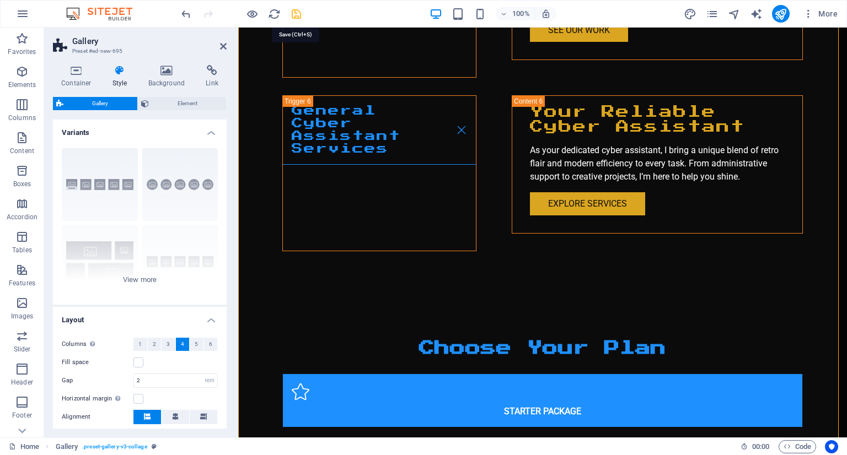
click at [302, 9] on icon "save" at bounding box center [296, 14] width 13 height 13
checkbox input "false"
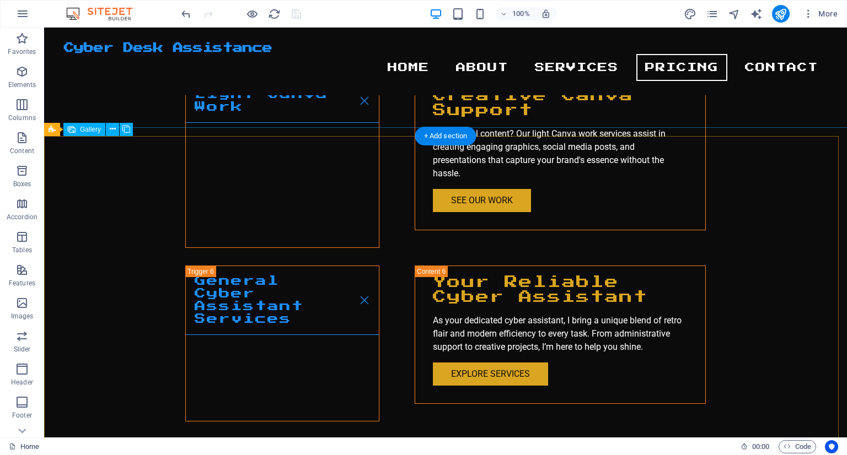
scroll to position [2456, 0]
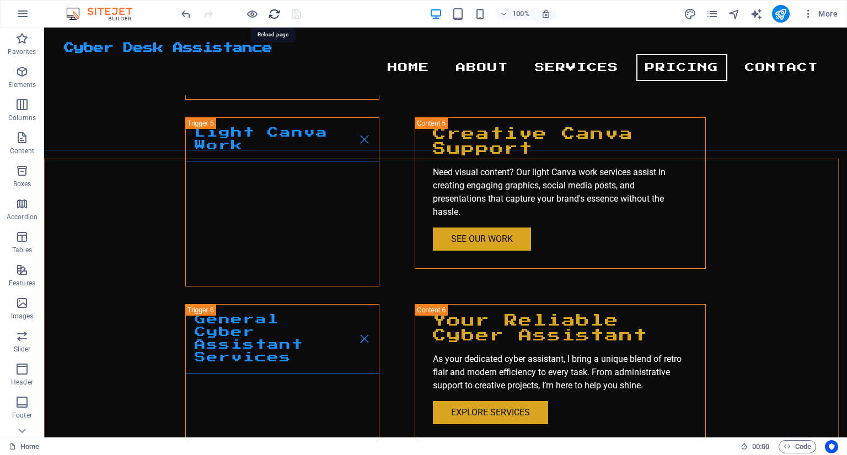
click at [273, 11] on icon "reload" at bounding box center [274, 14] width 13 height 13
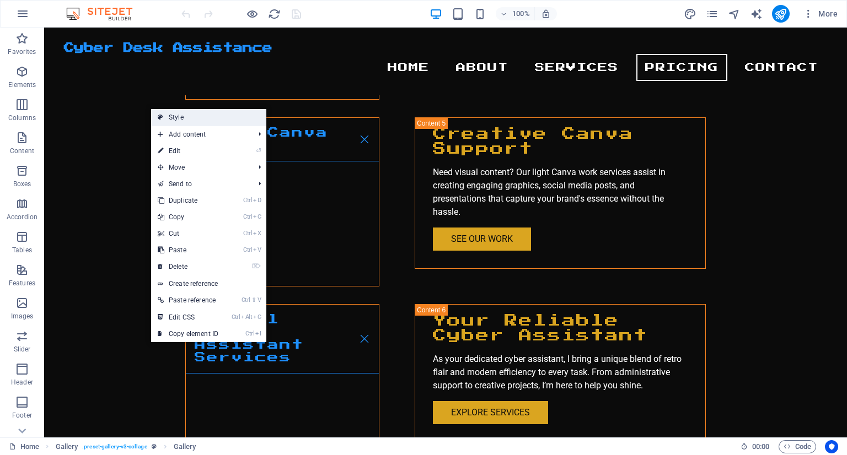
click at [193, 115] on link "Style" at bounding box center [208, 117] width 115 height 17
select select "rem"
select select "preset-gallery-v3-collage"
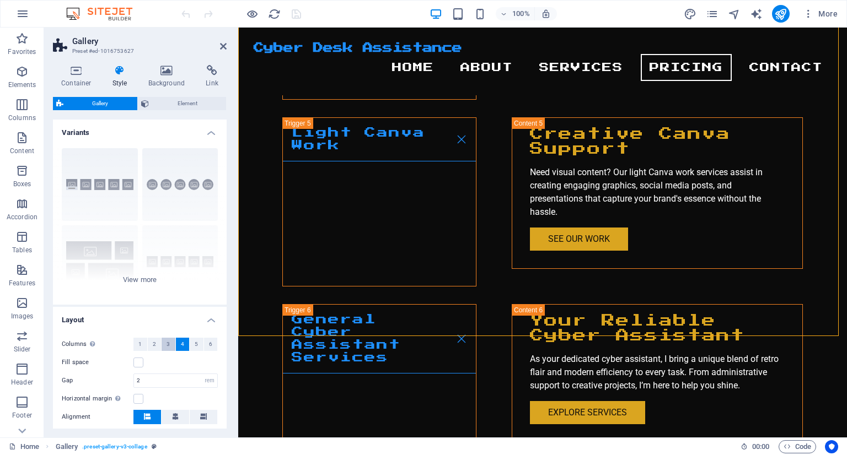
click at [166, 338] on span "3" at bounding box center [167, 344] width 3 height 13
click at [295, 17] on icon "save" at bounding box center [296, 14] width 13 height 13
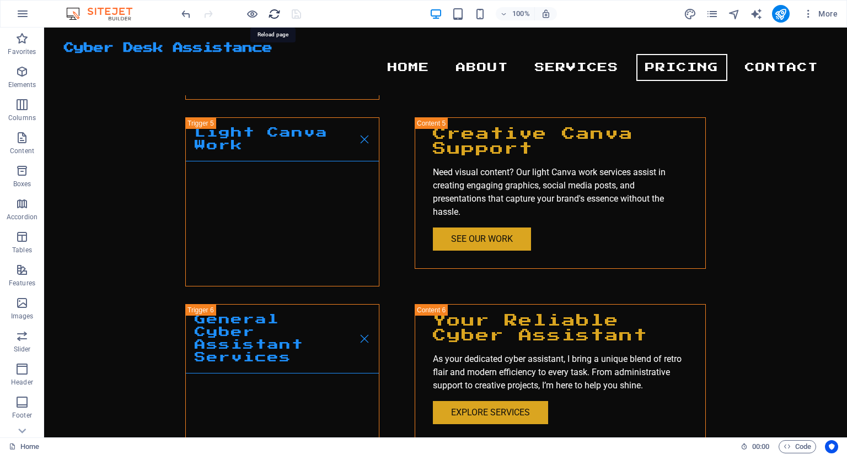
click at [278, 13] on icon "reload" at bounding box center [274, 14] width 13 height 13
click at [276, 12] on icon "reload" at bounding box center [274, 14] width 13 height 13
click at [270, 14] on icon "reload" at bounding box center [274, 14] width 13 height 13
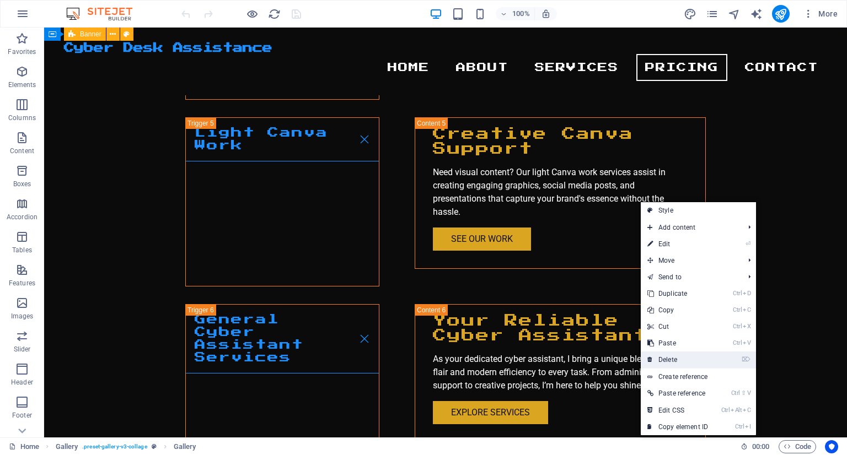
click at [649, 361] on icon at bounding box center [650, 360] width 6 height 17
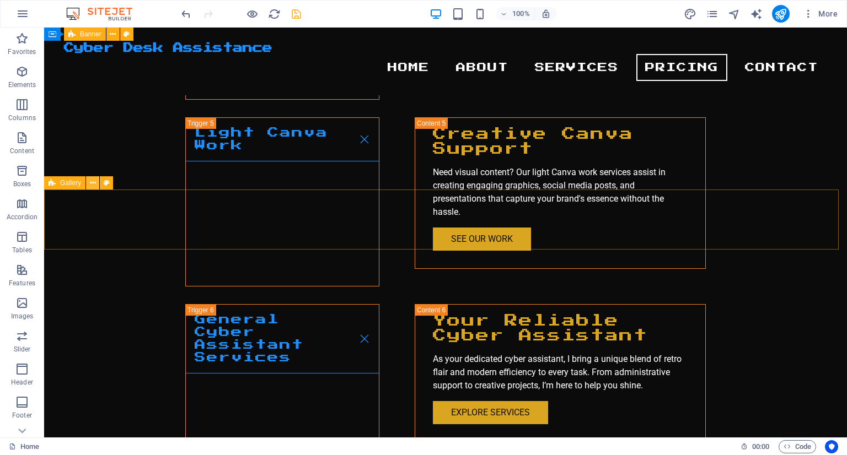
click at [96, 181] on button at bounding box center [92, 182] width 13 height 13
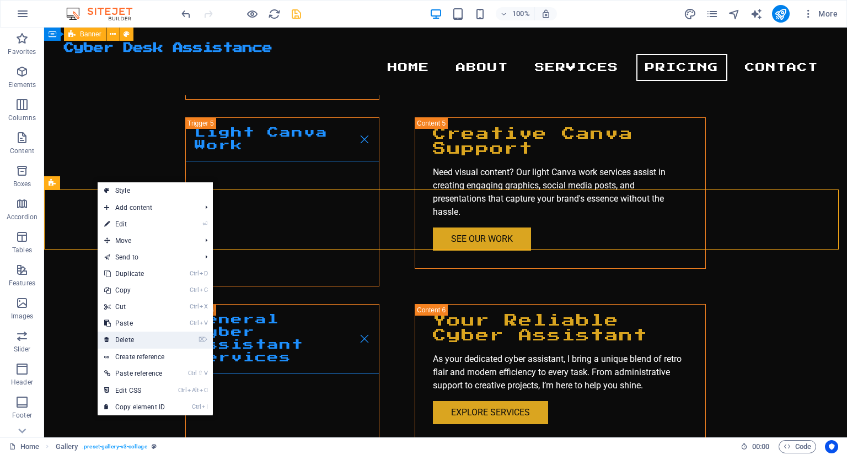
click at [112, 345] on link "⌦ Delete" at bounding box center [135, 340] width 74 height 17
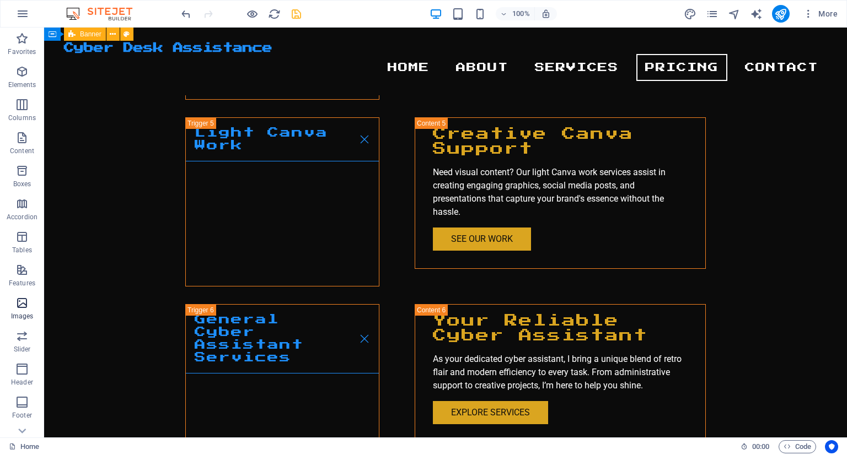
click at [26, 308] on icon "button" at bounding box center [21, 303] width 13 height 13
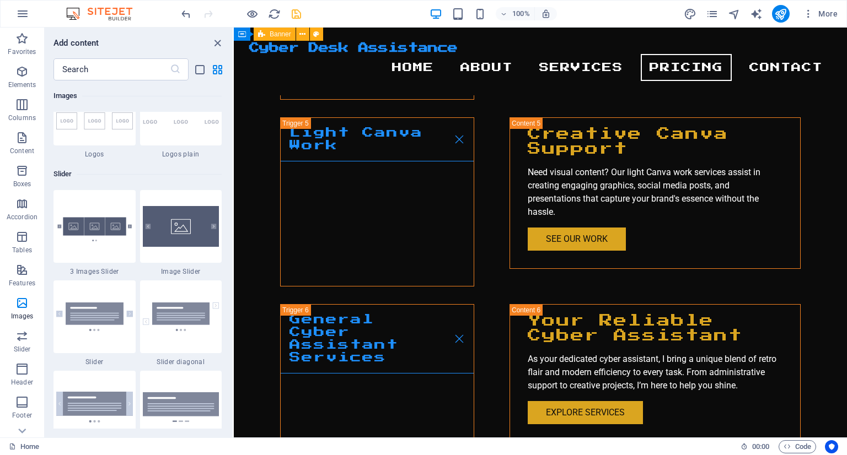
scroll to position [6196, 0]
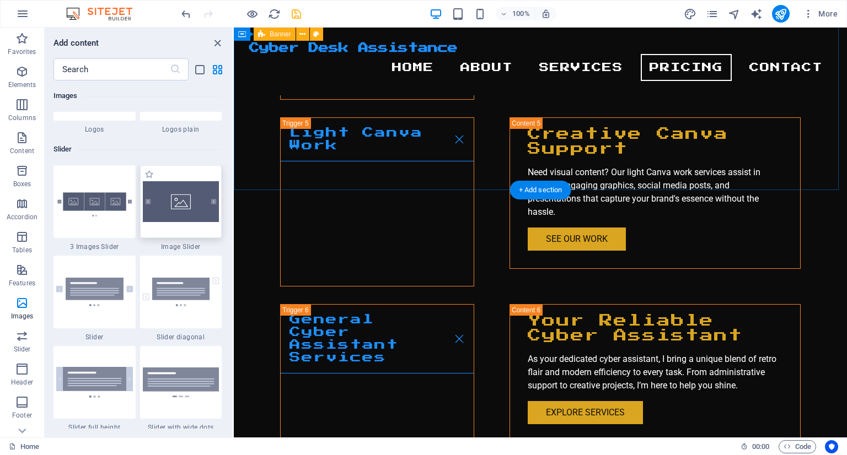
click at [540, 189] on div "+ Add section" at bounding box center [540, 190] width 61 height 19
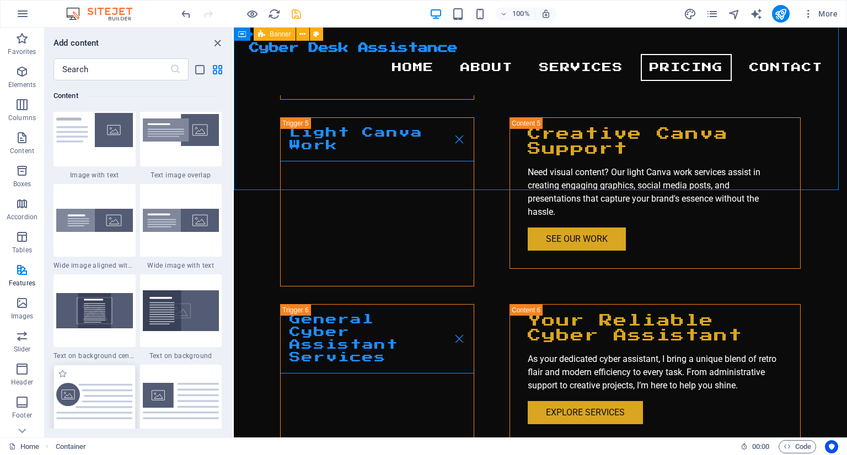
scroll to position [2205, 0]
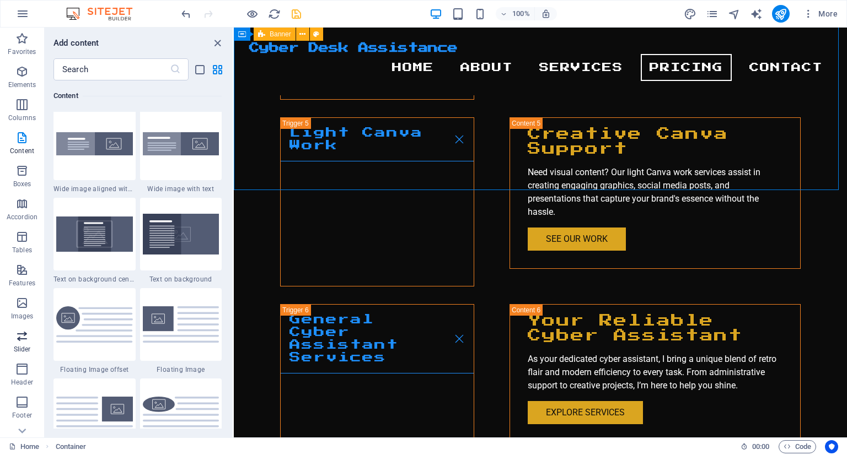
drag, startPoint x: 18, startPoint y: 342, endPoint x: 130, endPoint y: 254, distance: 142.5
click at [18, 342] on icon "button" at bounding box center [21, 336] width 13 height 13
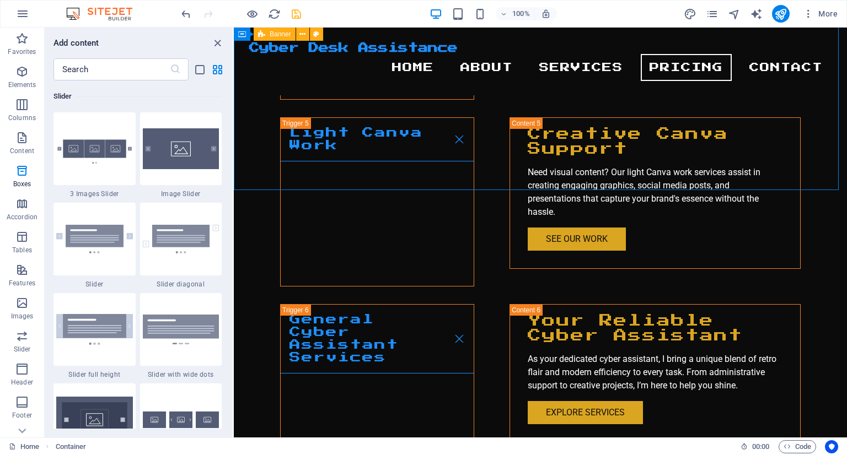
scroll to position [6250, 0]
click at [109, 179] on div at bounding box center [94, 148] width 82 height 73
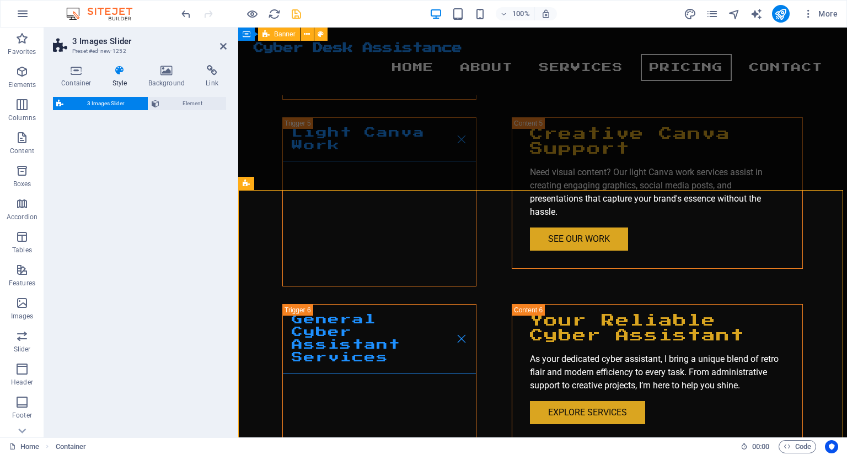
select select "rem"
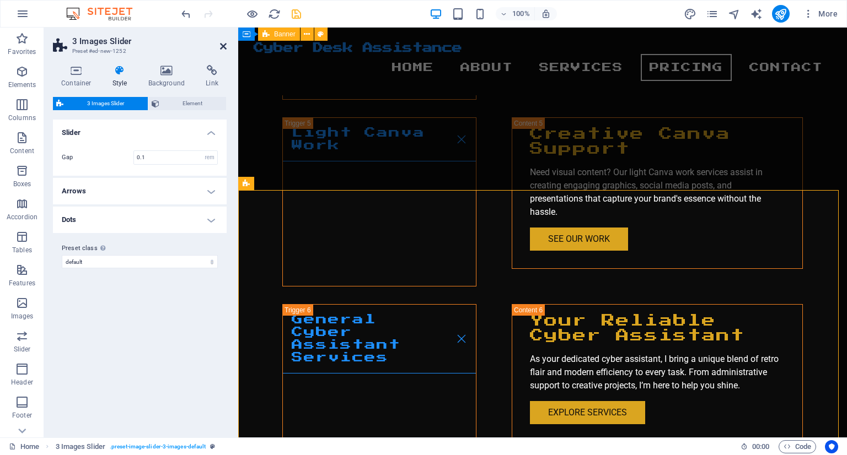
click at [222, 47] on icon at bounding box center [223, 46] width 7 height 9
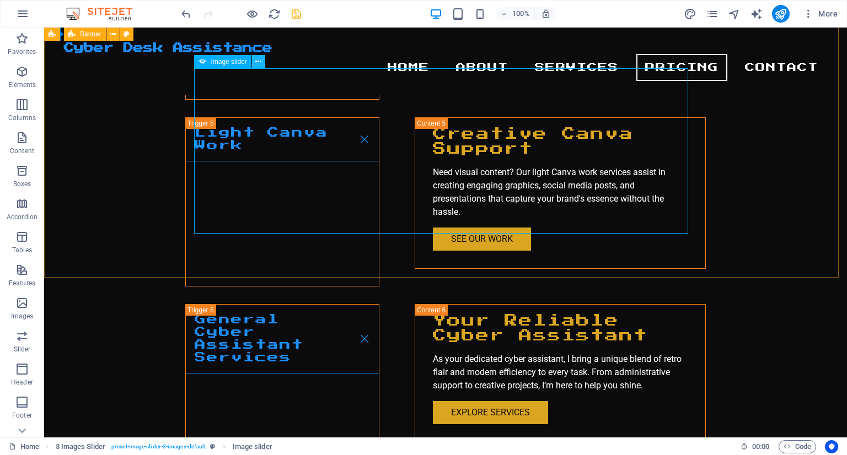
click at [257, 62] on icon at bounding box center [258, 62] width 6 height 12
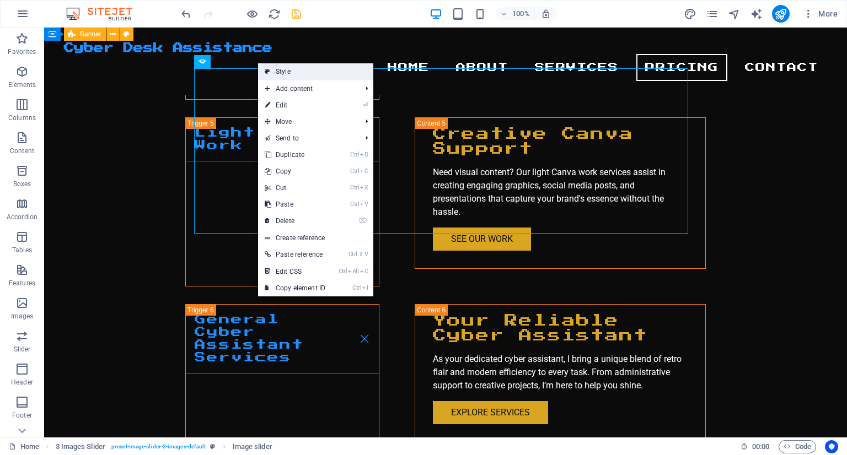
click at [286, 78] on link "Style" at bounding box center [315, 71] width 115 height 17
select select "rem"
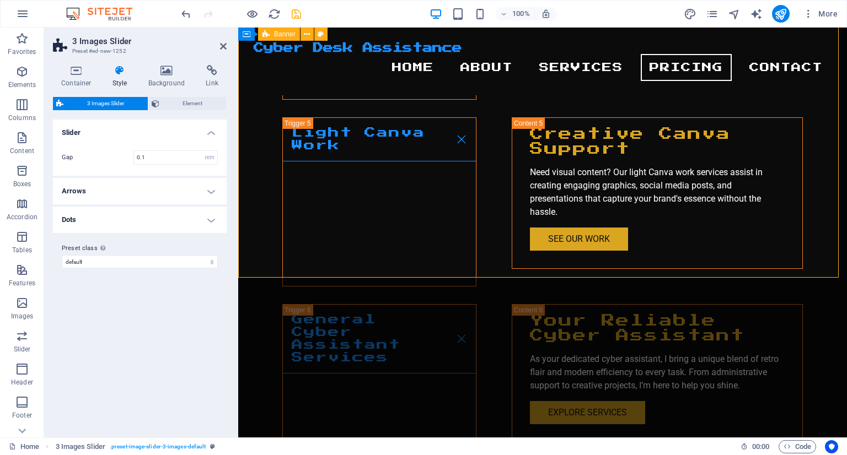
click at [151, 201] on h4 "Arrows" at bounding box center [140, 191] width 174 height 26
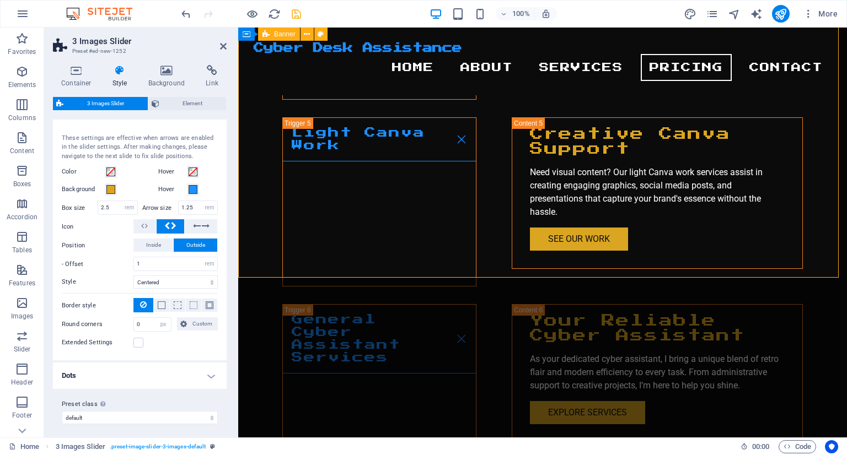
scroll to position [78, 0]
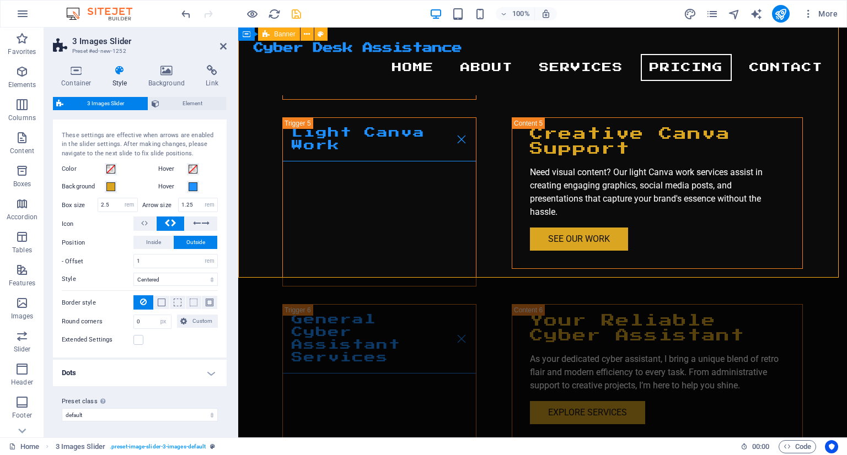
click at [84, 375] on h4 "Dots" at bounding box center [140, 373] width 174 height 26
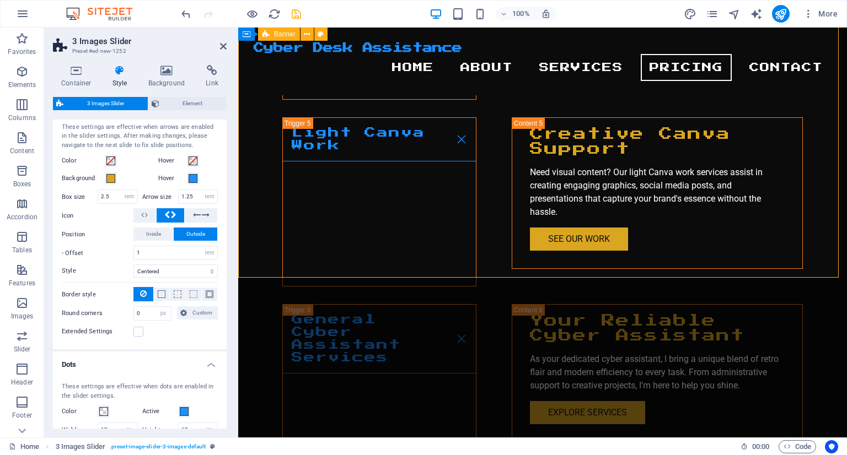
scroll to position [0, 0]
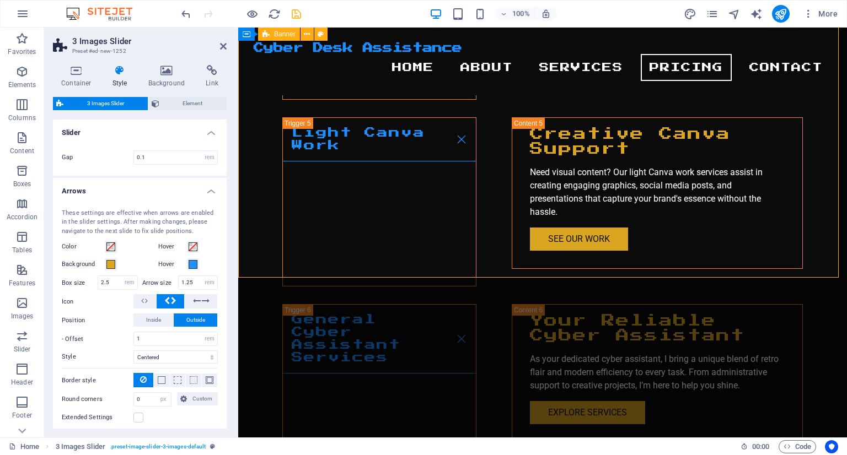
click at [161, 95] on div "Container Style Background Link Size Height Default px rem % vh vw Min. height …" at bounding box center [140, 247] width 174 height 364
click at [155, 101] on icon at bounding box center [156, 103] width 8 height 13
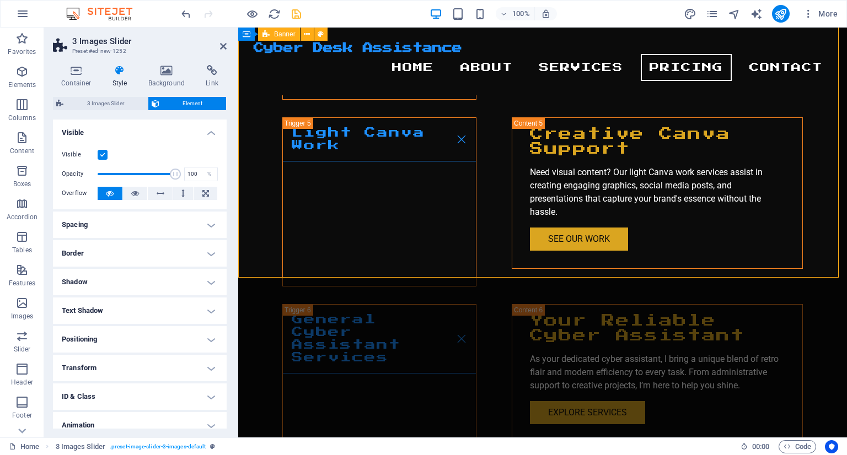
click at [92, 218] on h4 "Spacing" at bounding box center [140, 225] width 174 height 26
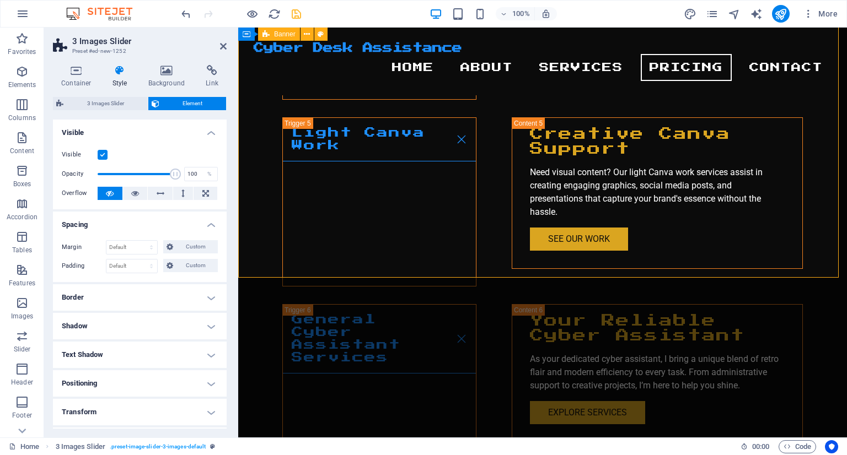
click at [116, 300] on h4 "Border" at bounding box center [140, 297] width 174 height 26
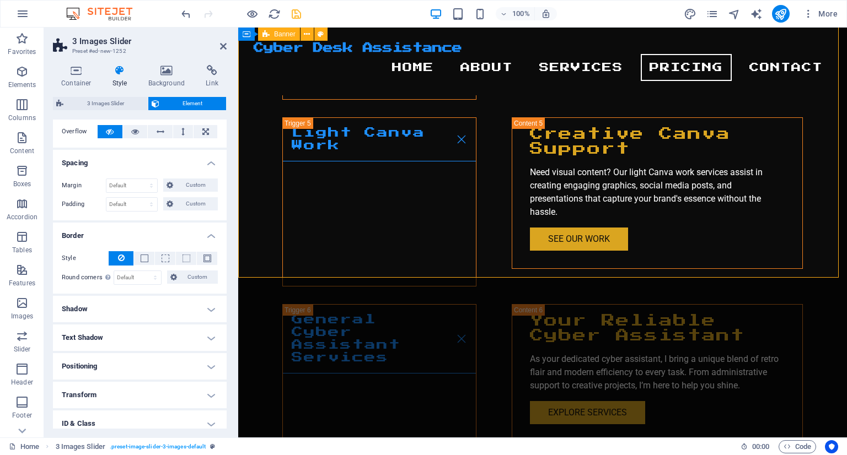
scroll to position [126, 0]
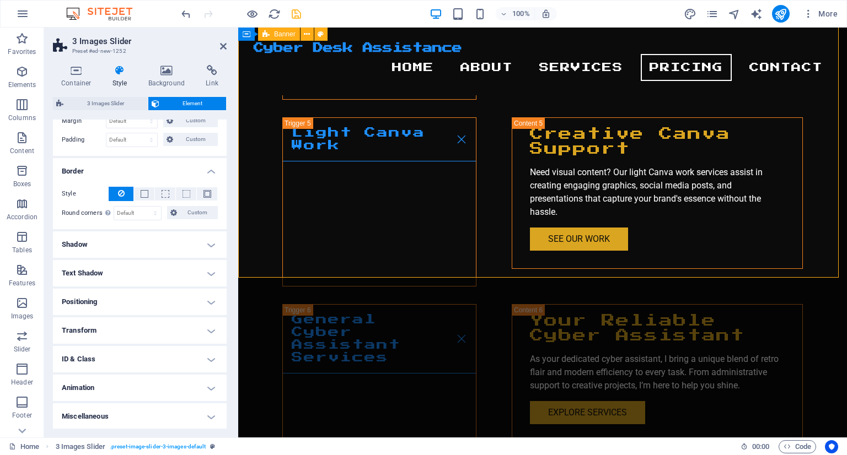
click at [118, 302] on h4 "Positioning" at bounding box center [140, 302] width 174 height 26
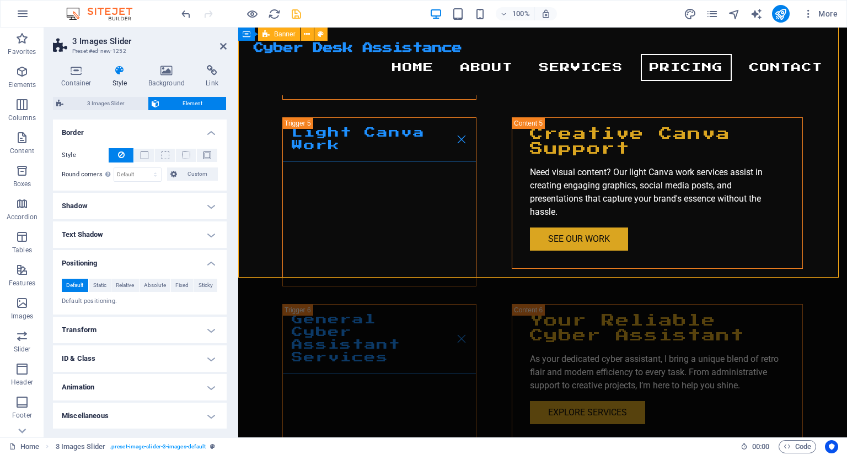
click at [120, 322] on h4 "Transform" at bounding box center [140, 330] width 174 height 26
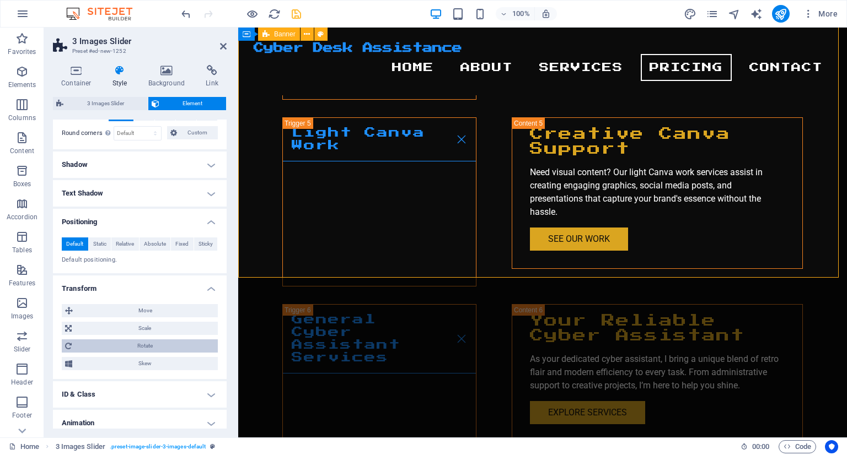
scroll to position [242, 0]
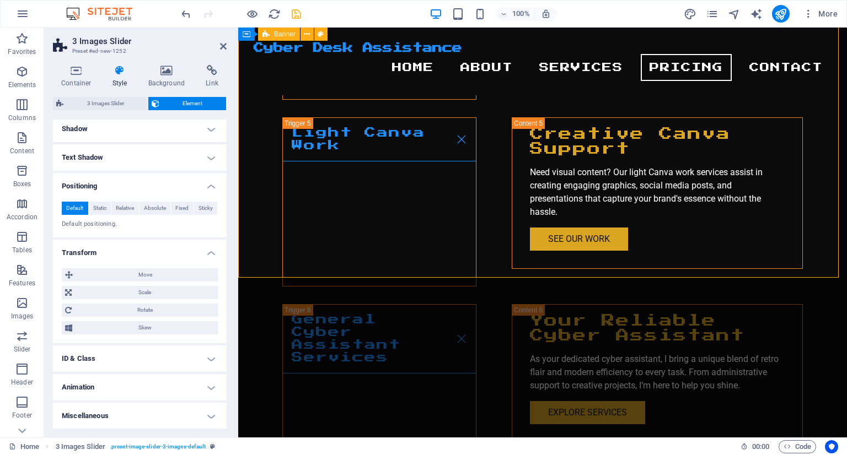
click at [126, 394] on h4 "Animation" at bounding box center [140, 387] width 174 height 26
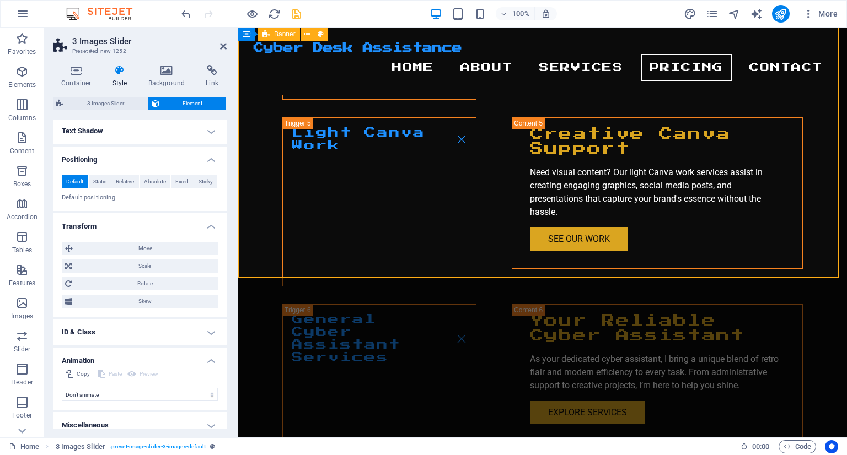
scroll to position [278, 0]
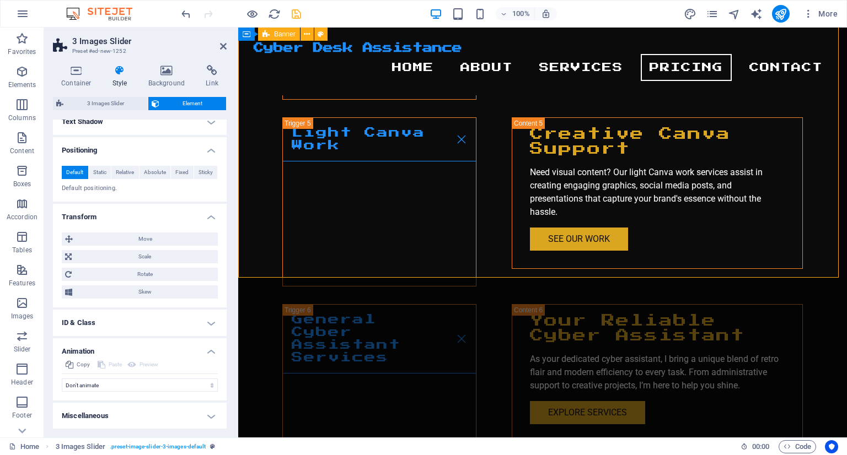
click at [118, 333] on h4 "ID & Class" at bounding box center [140, 323] width 174 height 26
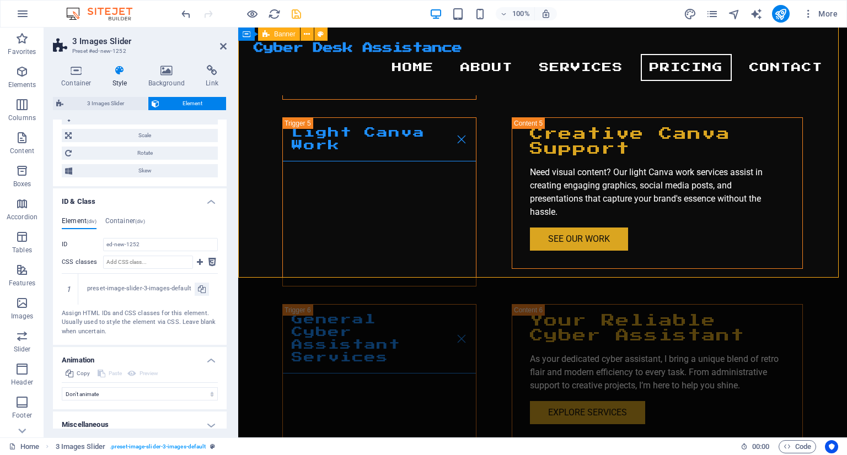
scroll to position [407, 0]
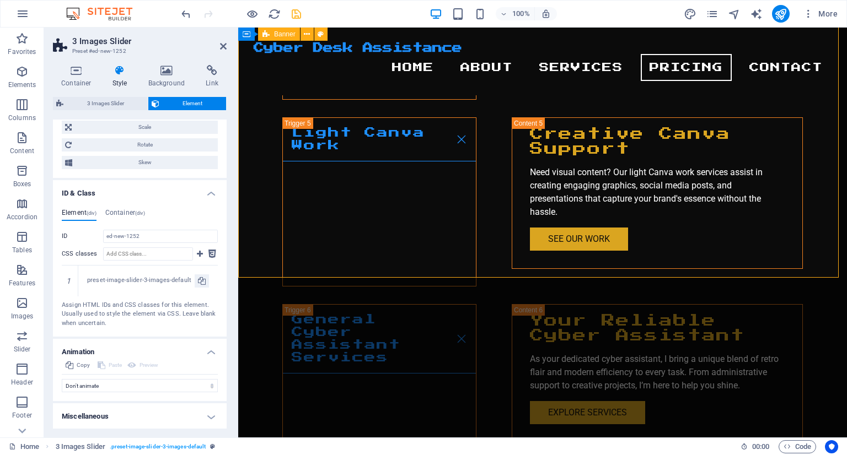
click at [98, 418] on h4 "Miscellaneous" at bounding box center [140, 417] width 174 height 26
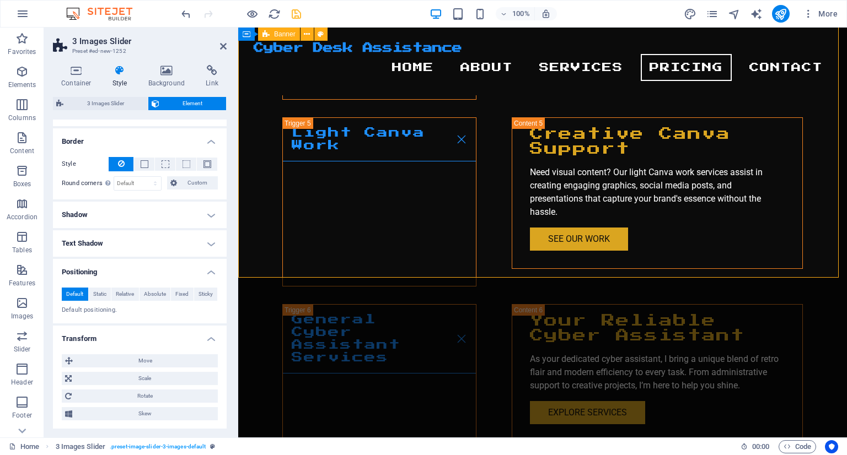
scroll to position [0, 0]
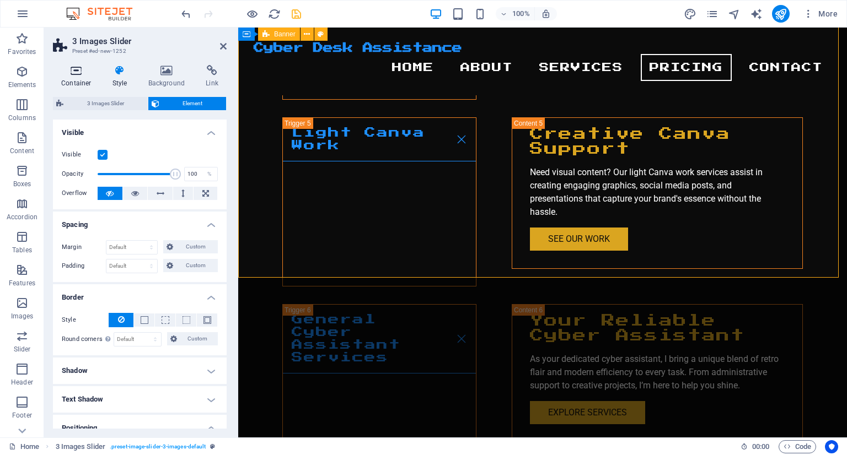
click at [85, 66] on icon at bounding box center [76, 70] width 47 height 11
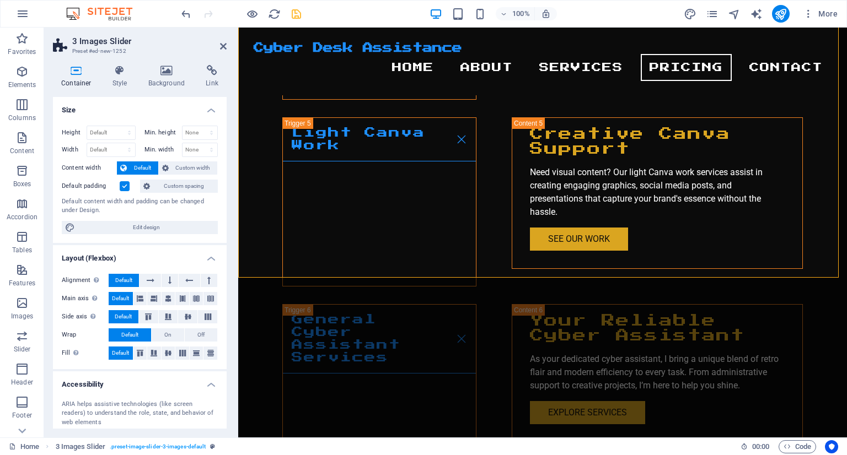
click at [200, 107] on h4 "Size" at bounding box center [140, 107] width 174 height 20
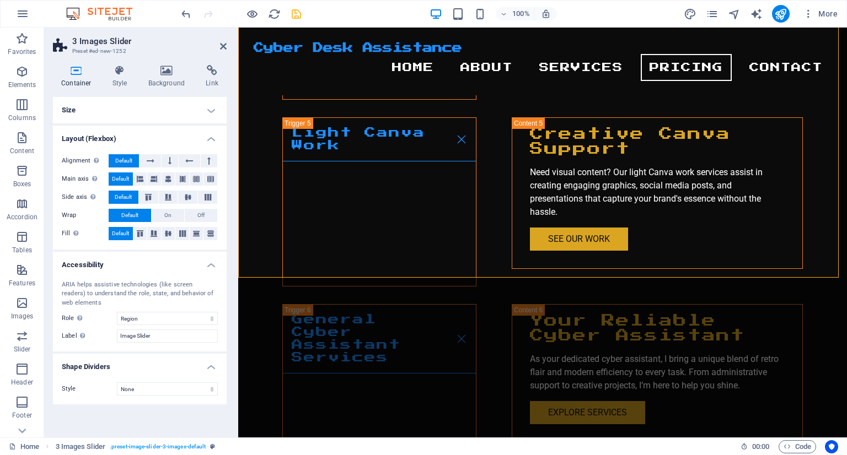
click at [201, 135] on h4 "Layout (Flexbox)" at bounding box center [140, 136] width 174 height 20
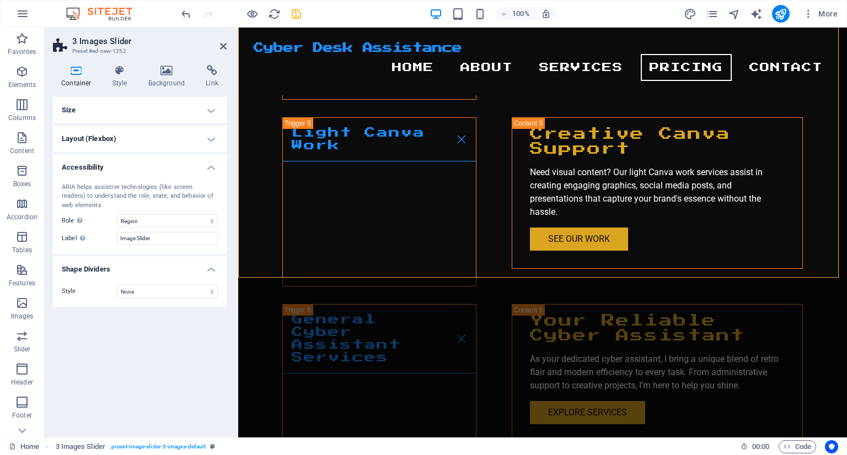
click at [190, 172] on h4 "Accessibility" at bounding box center [140, 164] width 174 height 20
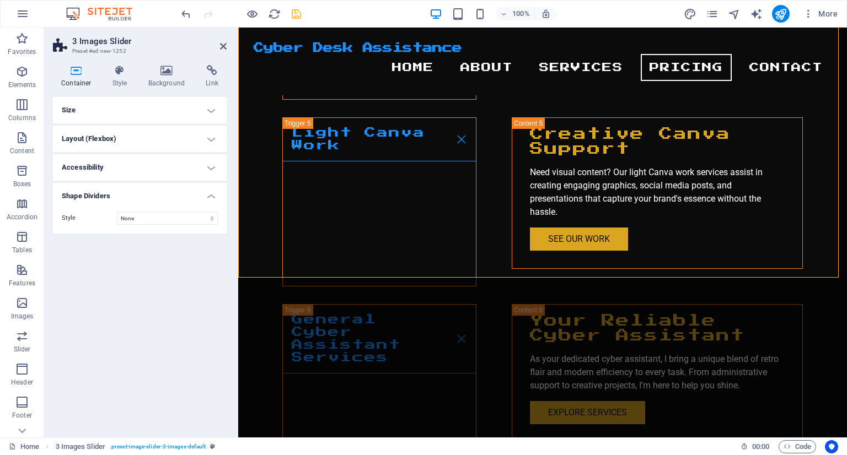
click at [197, 198] on h4 "Shape Dividers" at bounding box center [140, 193] width 174 height 20
click at [154, 82] on h4 "Background" at bounding box center [169, 76] width 58 height 23
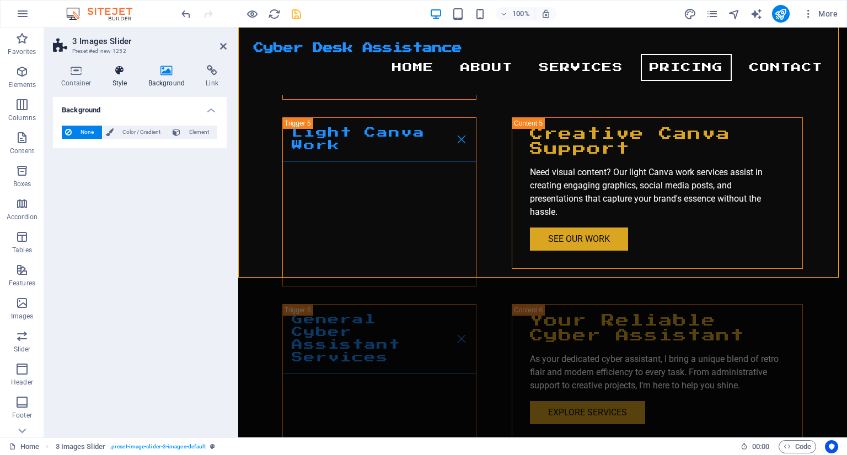
click at [125, 80] on h4 "Style" at bounding box center [122, 76] width 36 height 23
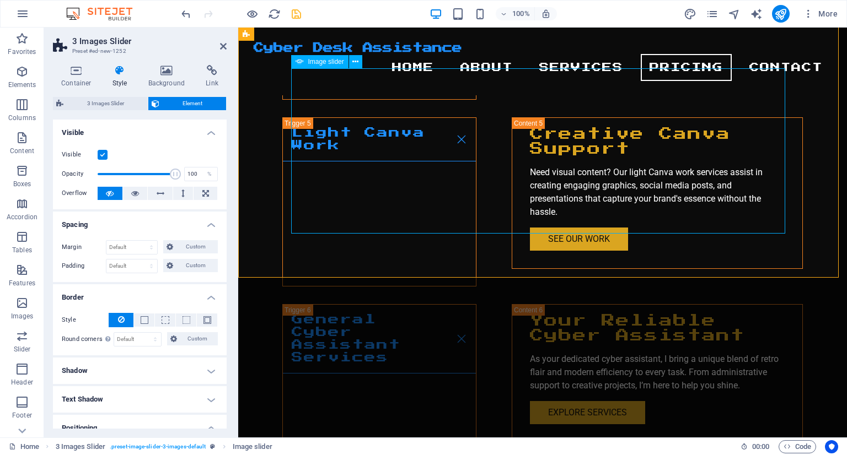
select select "px"
select select "ms"
select select "s"
select select "progressive"
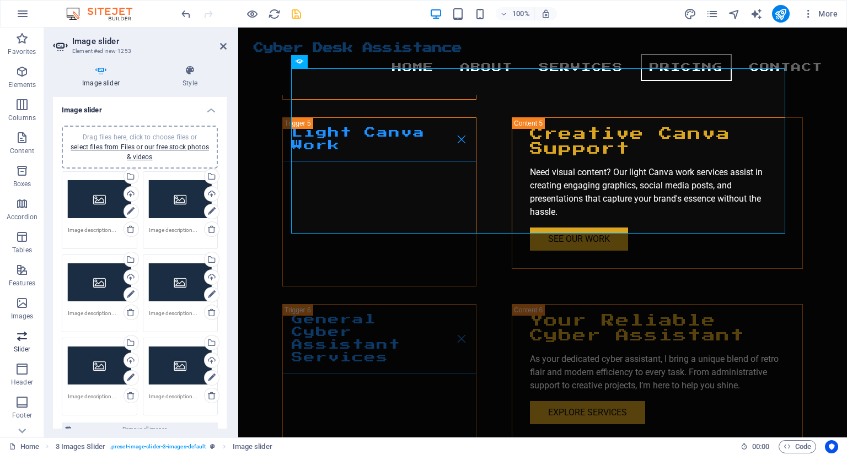
click at [33, 342] on span "Slider" at bounding box center [22, 343] width 44 height 26
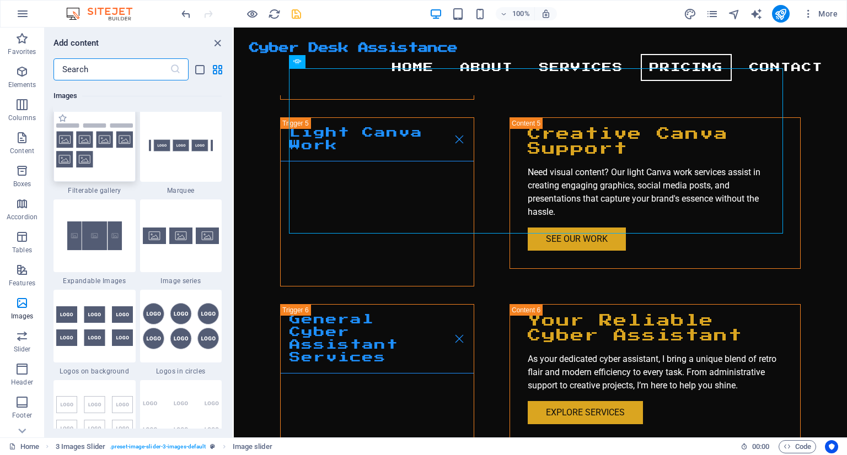
scroll to position [5863, 0]
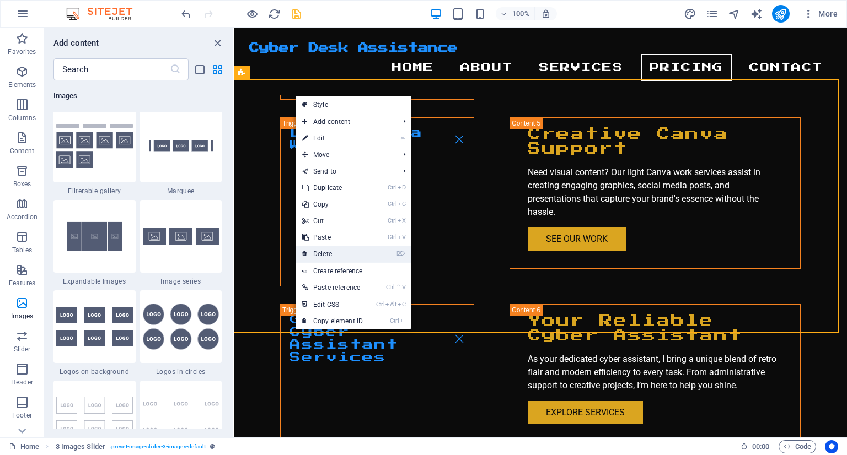
click at [321, 249] on link "⌦ Delete" at bounding box center [332, 254] width 74 height 17
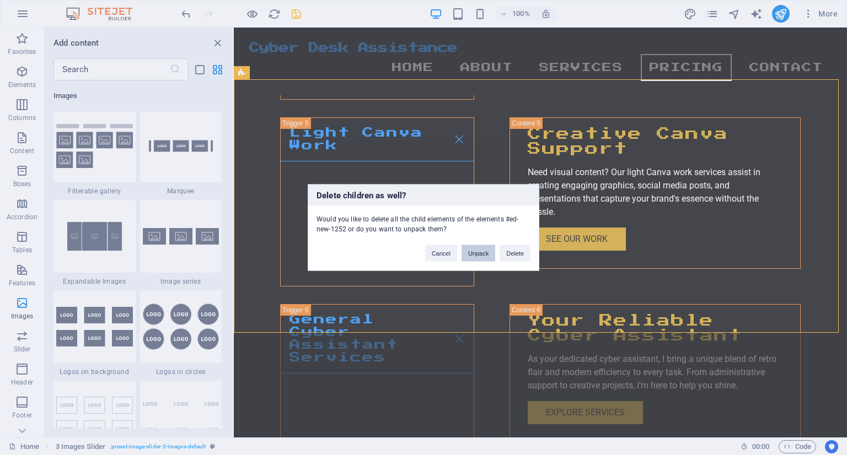
click at [471, 251] on button "Unpack" at bounding box center [478, 253] width 34 height 17
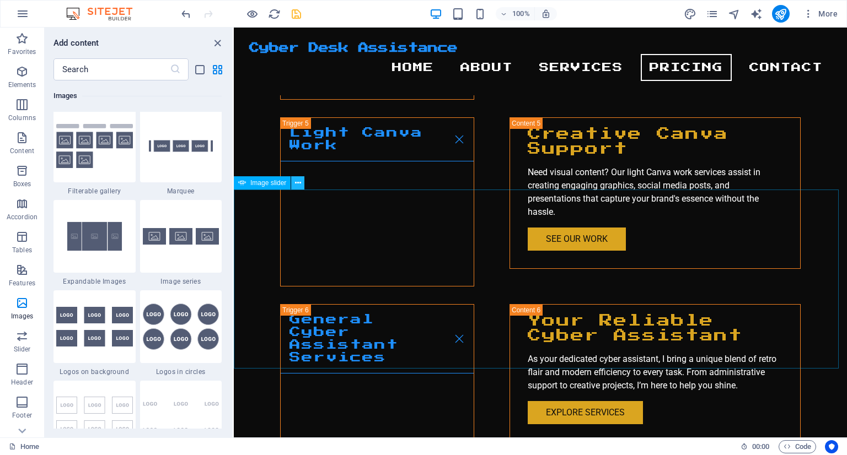
click at [292, 189] on button at bounding box center [297, 182] width 13 height 13
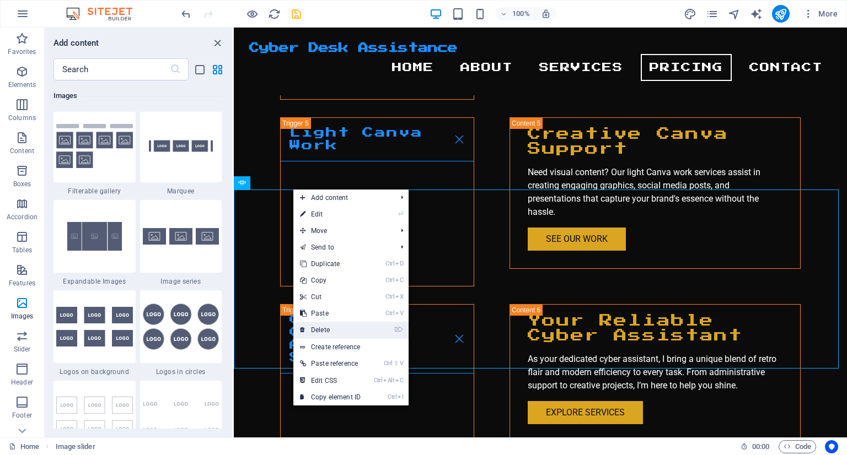
click at [322, 336] on link "⌦ Delete" at bounding box center [330, 330] width 74 height 17
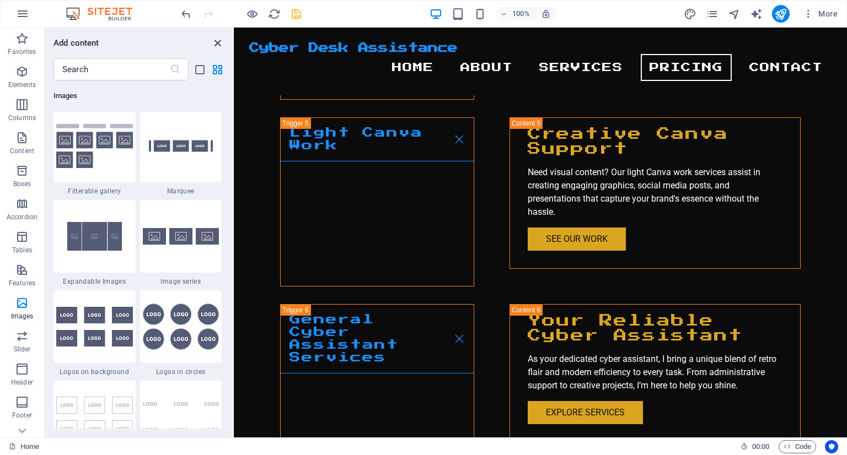
click at [221, 39] on icon "close panel" at bounding box center [217, 43] width 13 height 13
